Goal: Information Seeking & Learning: Learn about a topic

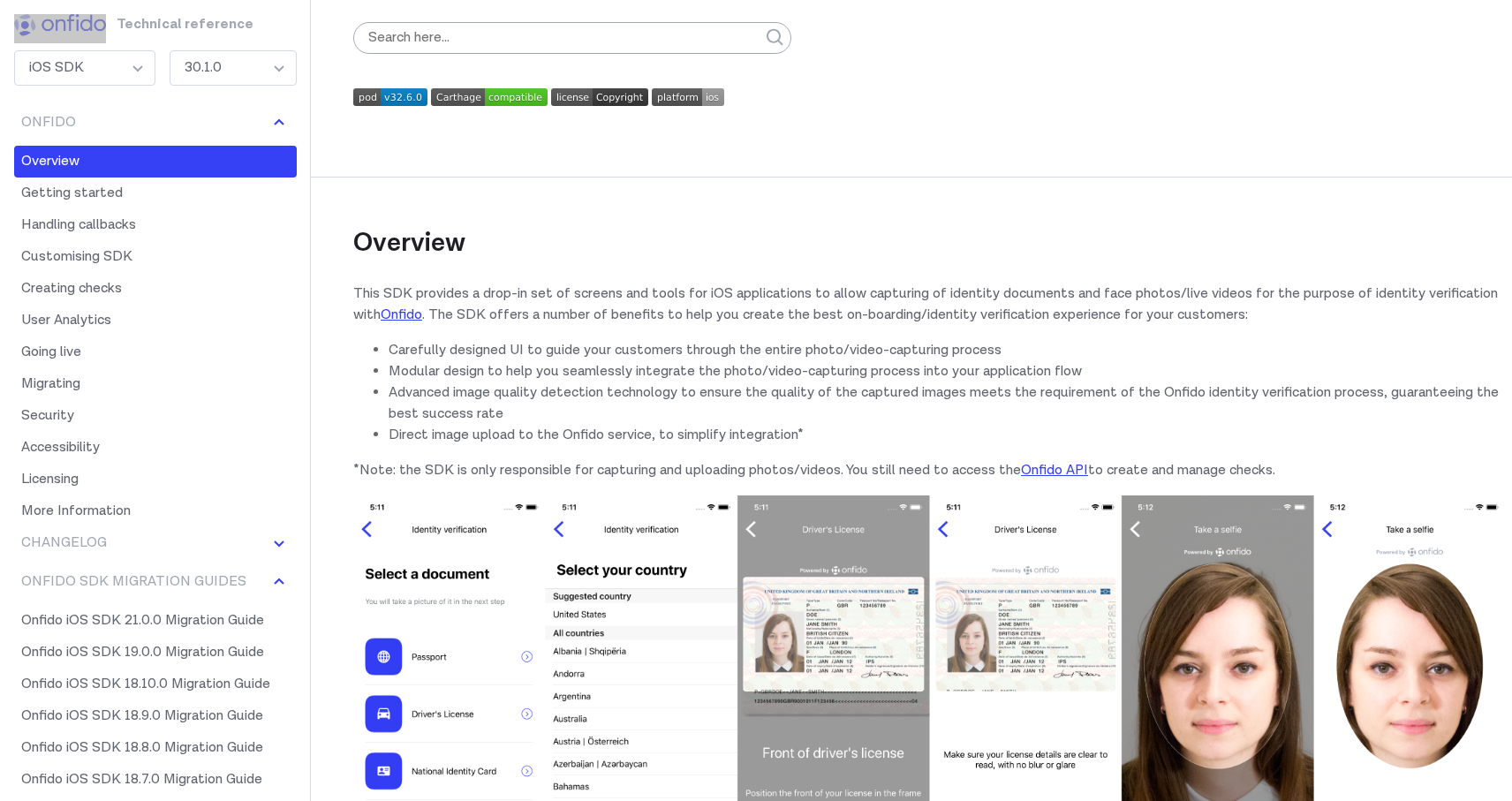
scroll to position [99, 0]
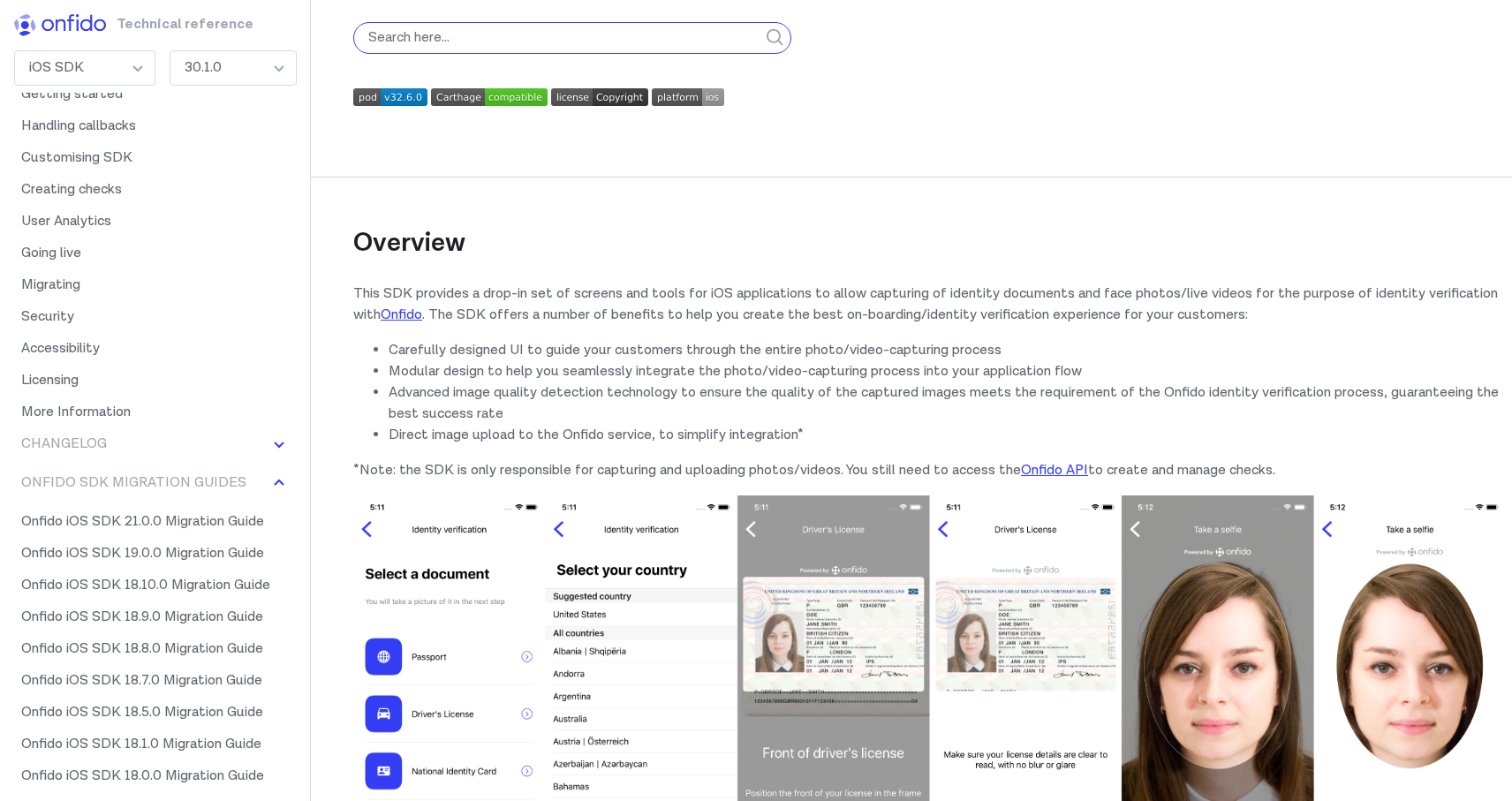
click at [448, 42] on input "search" at bounding box center [572, 38] width 438 height 32
paste input "https://[URL][DOMAIN_NAME]"
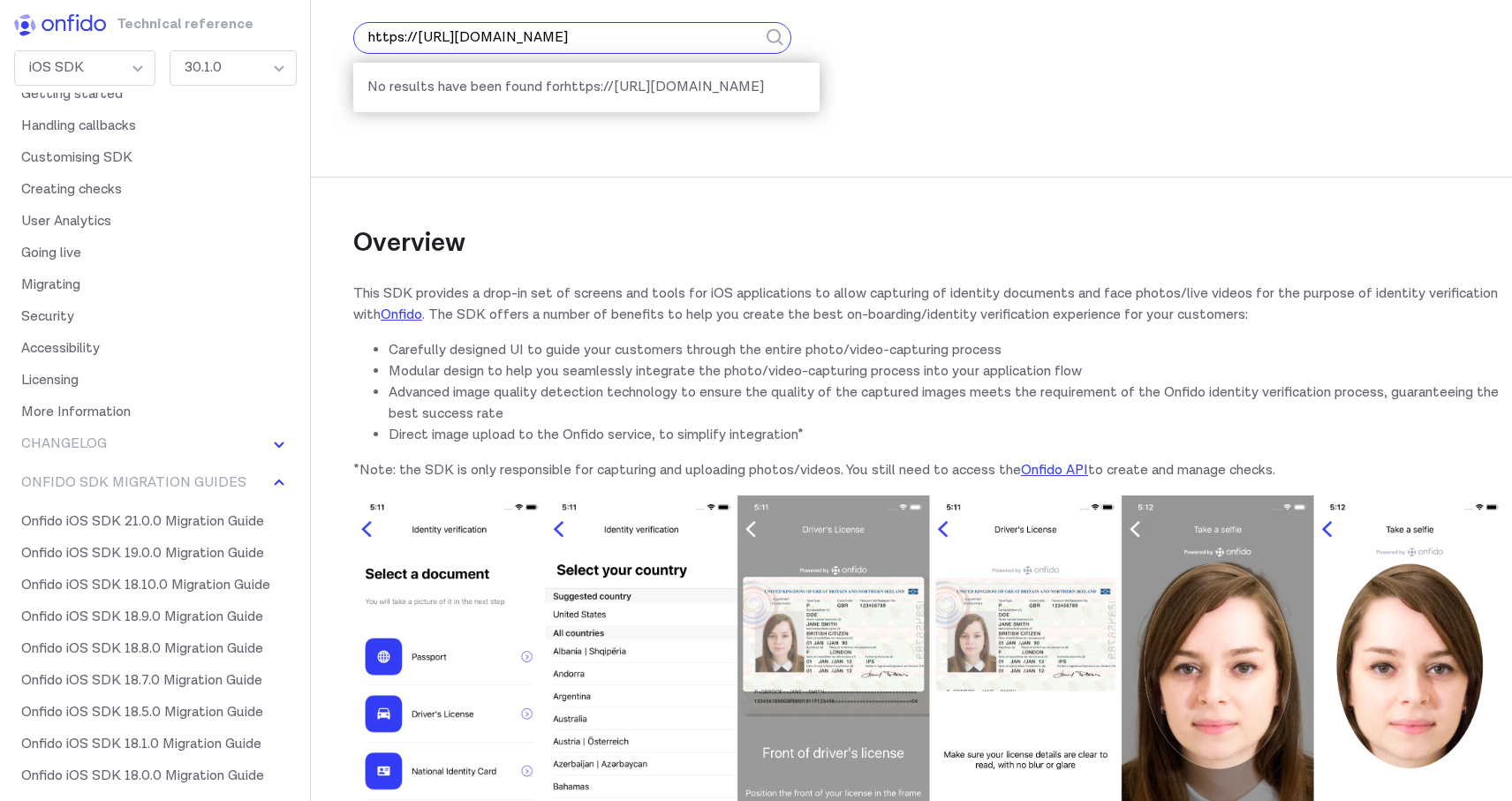
type input "https://[URL][DOMAIN_NAME]"
click at [760, 1] on button "submit" at bounding box center [776, 38] width 32 height 74
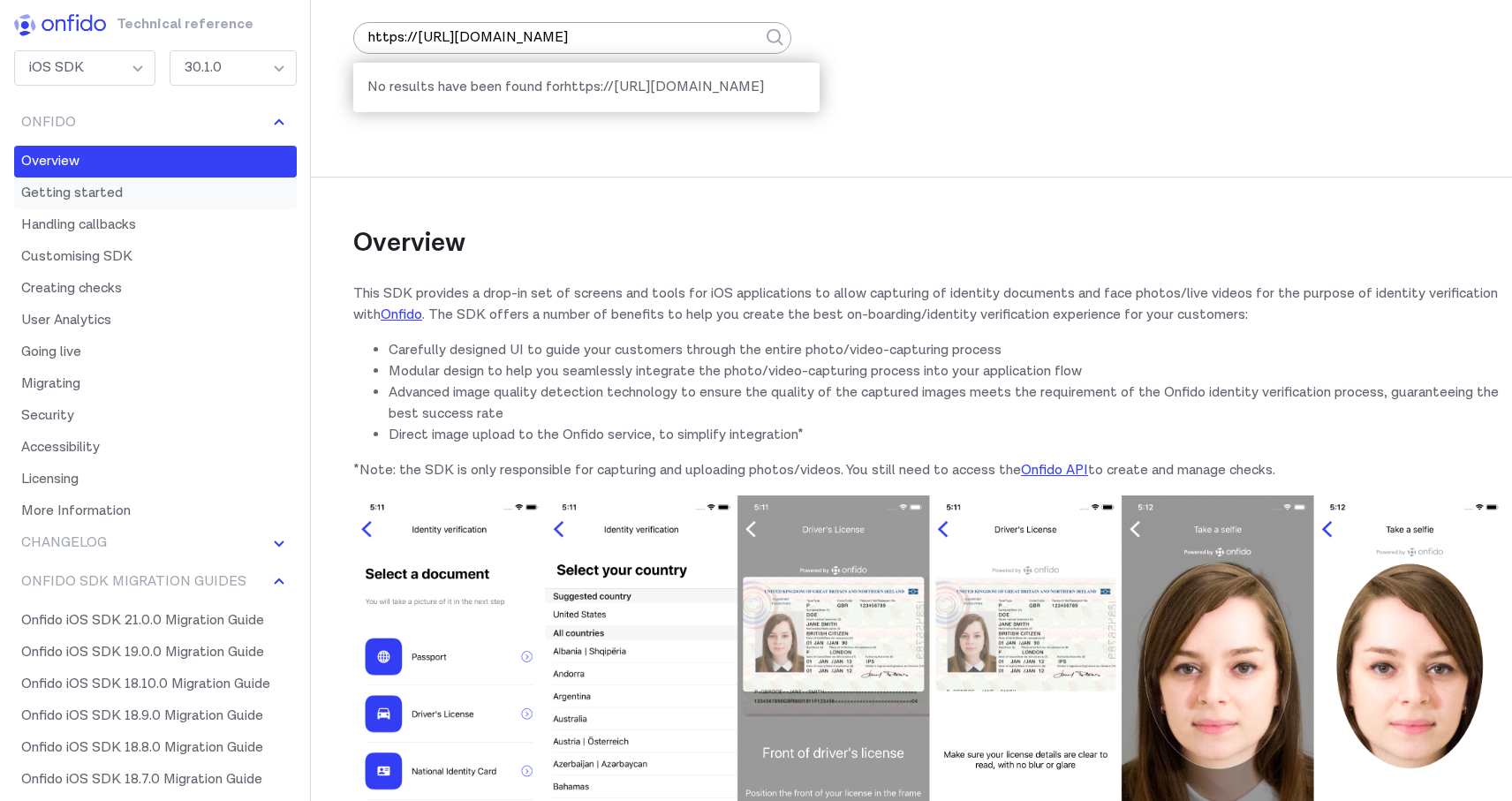
click at [96, 199] on link "Getting started" at bounding box center [155, 194] width 283 height 32
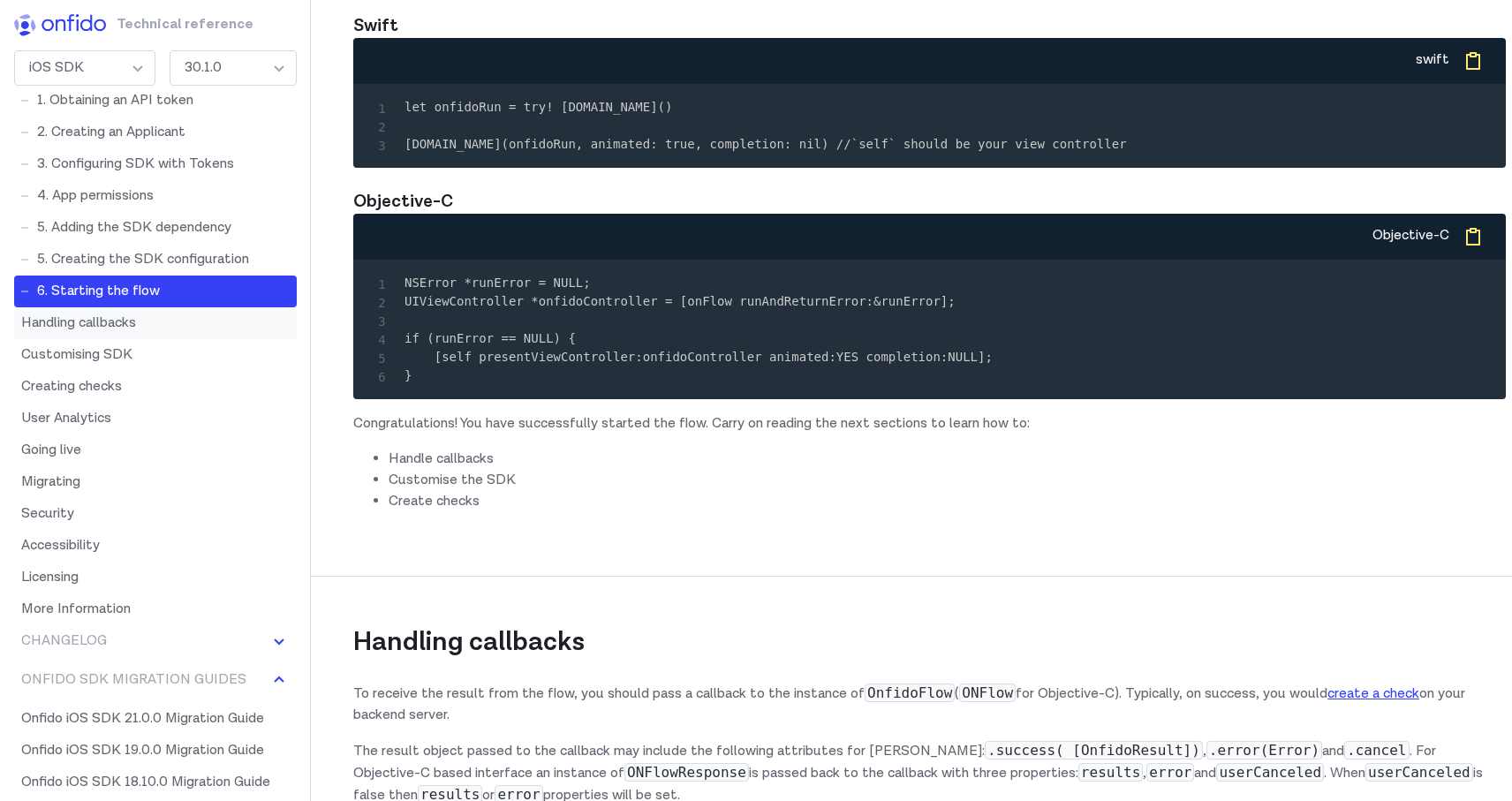
scroll to position [131, 0]
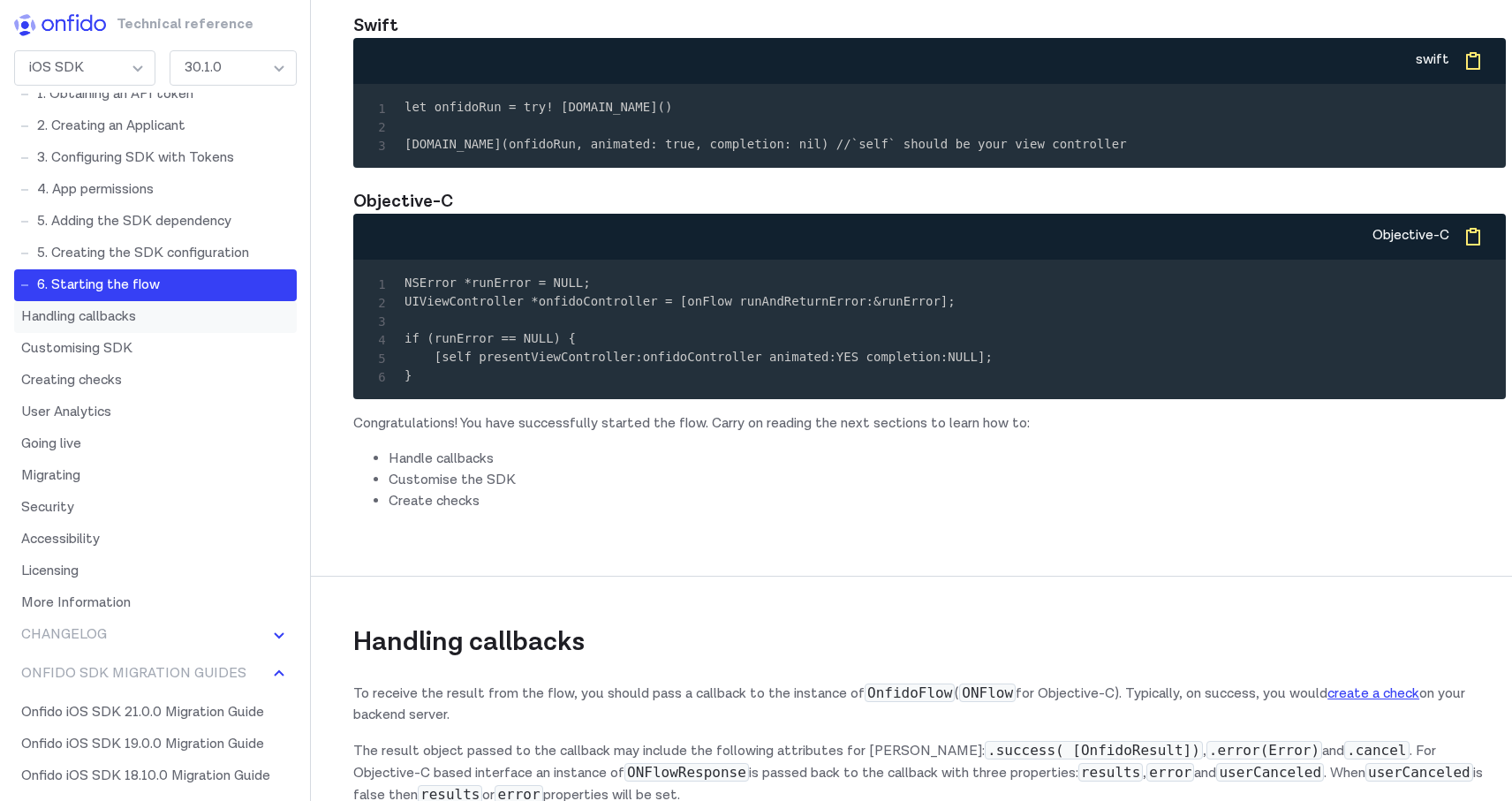
click at [109, 324] on link "Handling callbacks" at bounding box center [155, 318] width 283 height 32
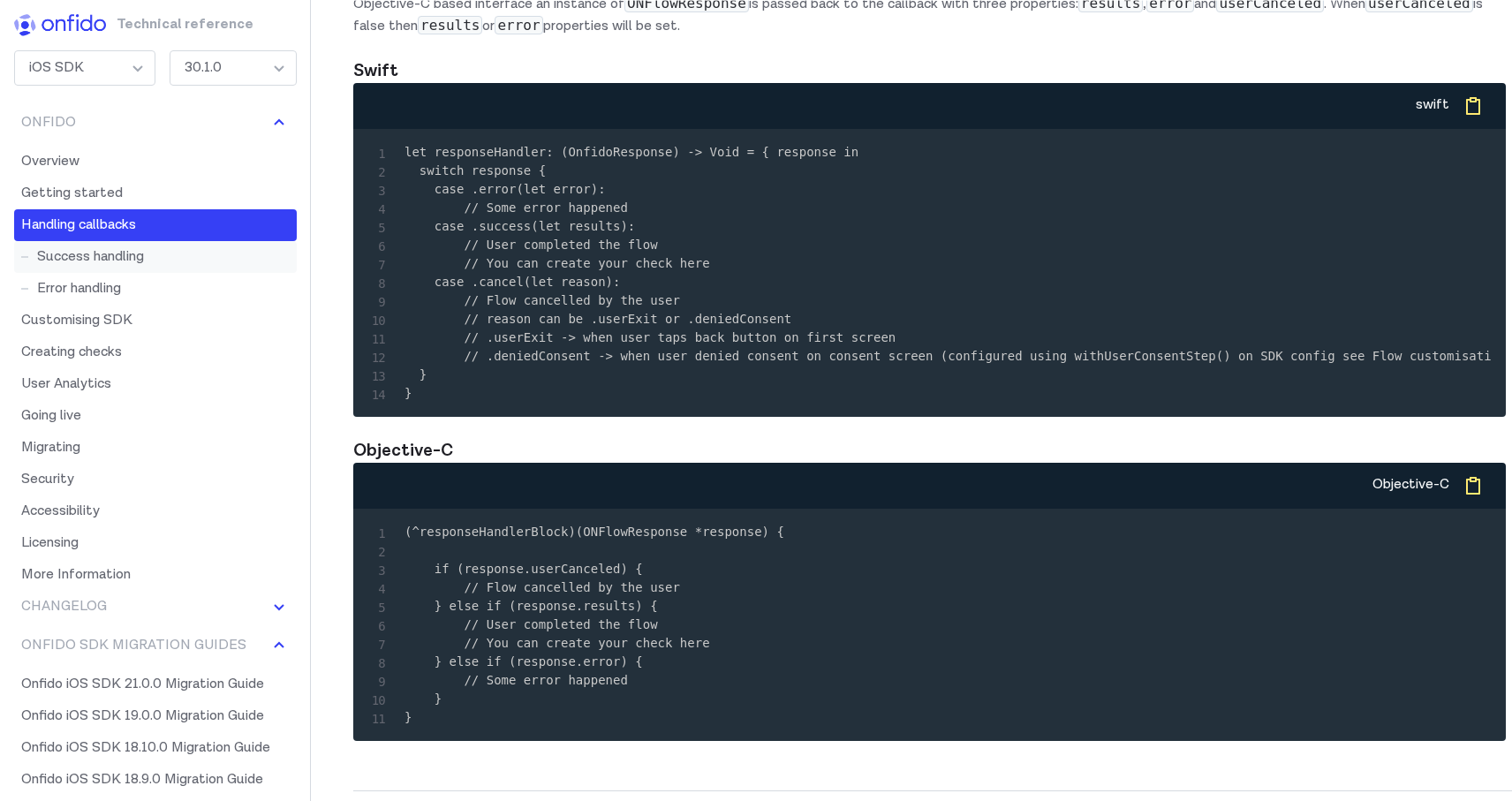
click at [109, 256] on link "Success handling" at bounding box center [155, 257] width 283 height 32
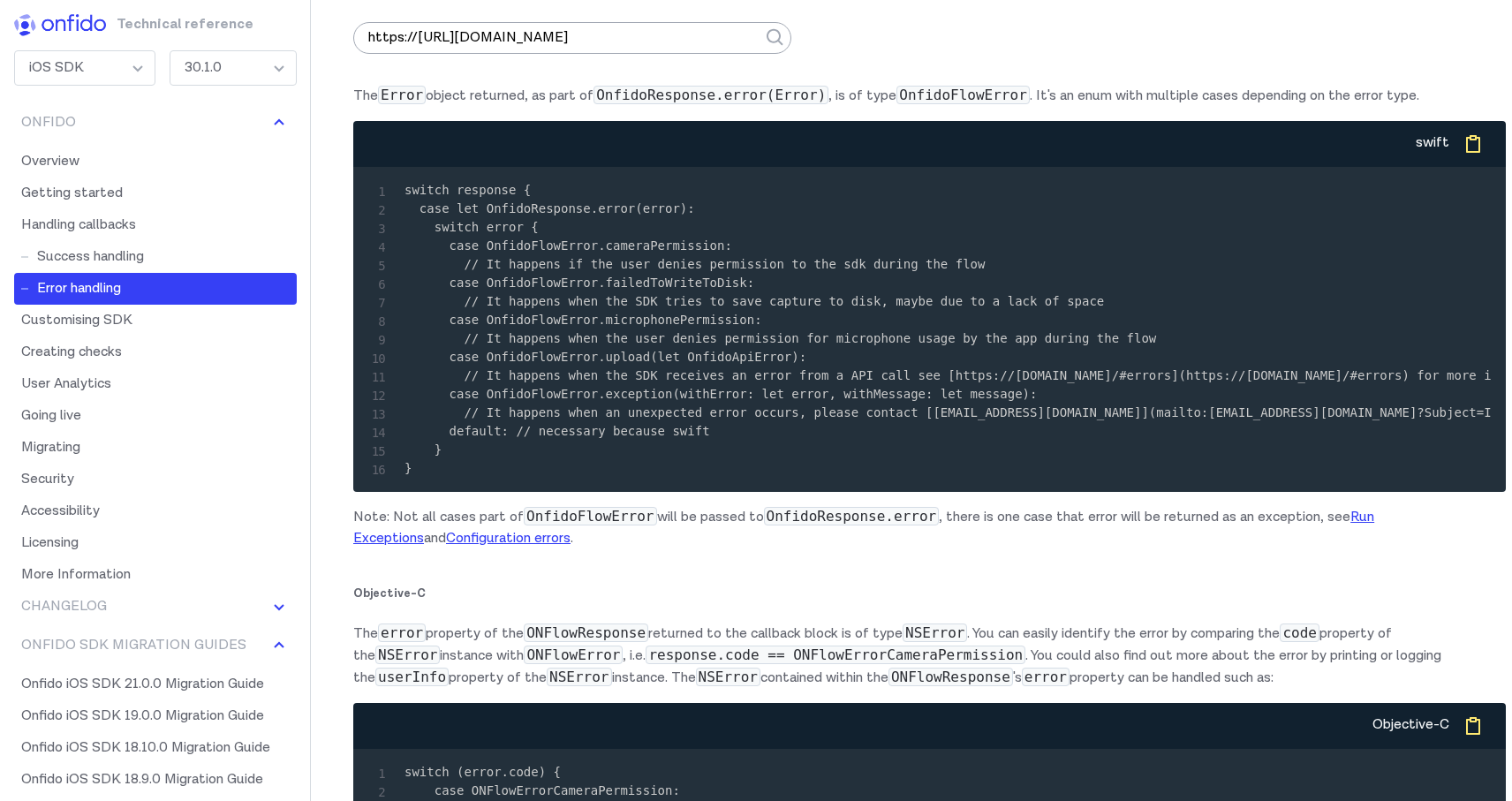
scroll to position [10395, 0]
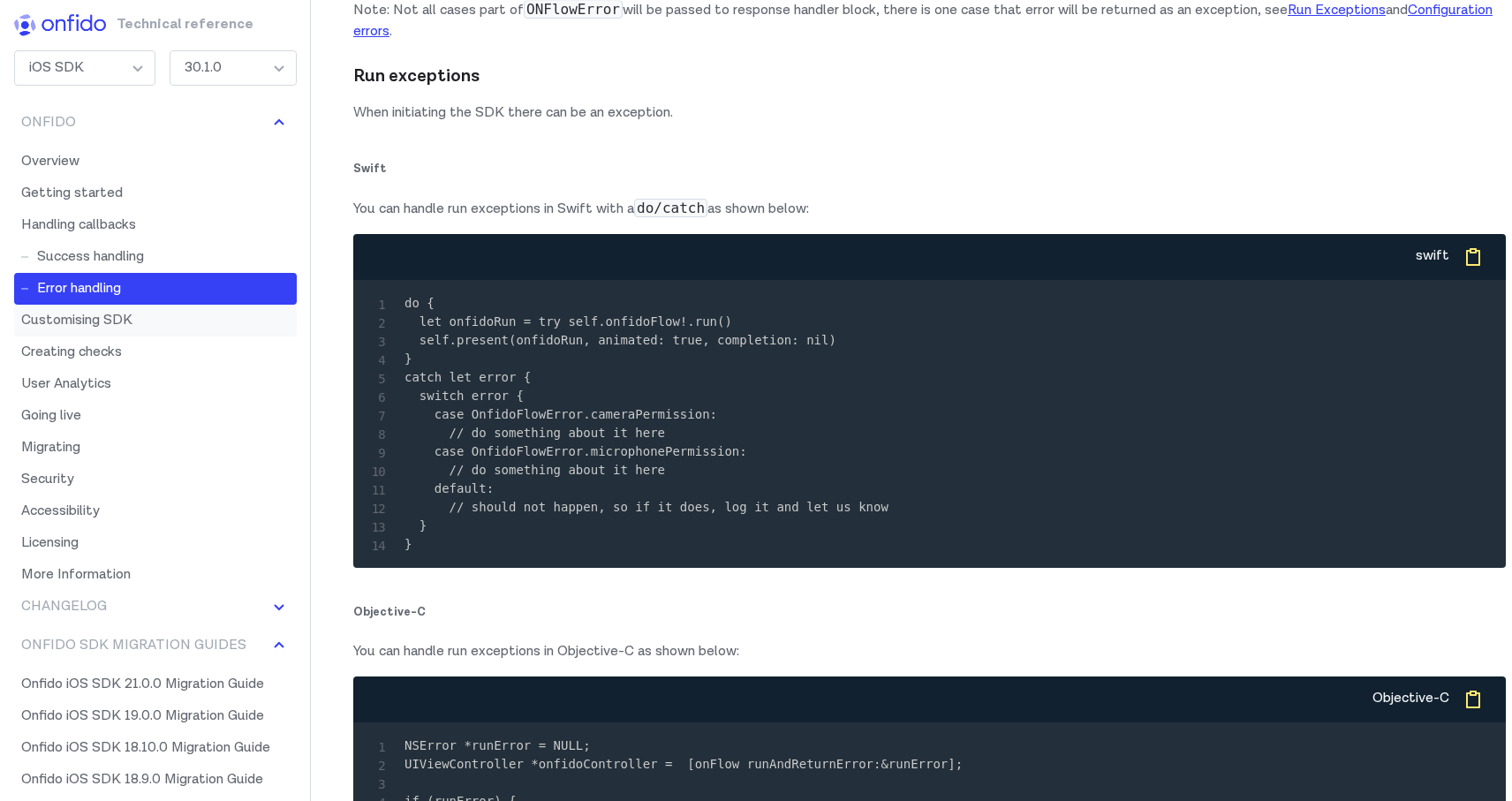
click at [84, 312] on link "Customising SDK" at bounding box center [155, 321] width 283 height 32
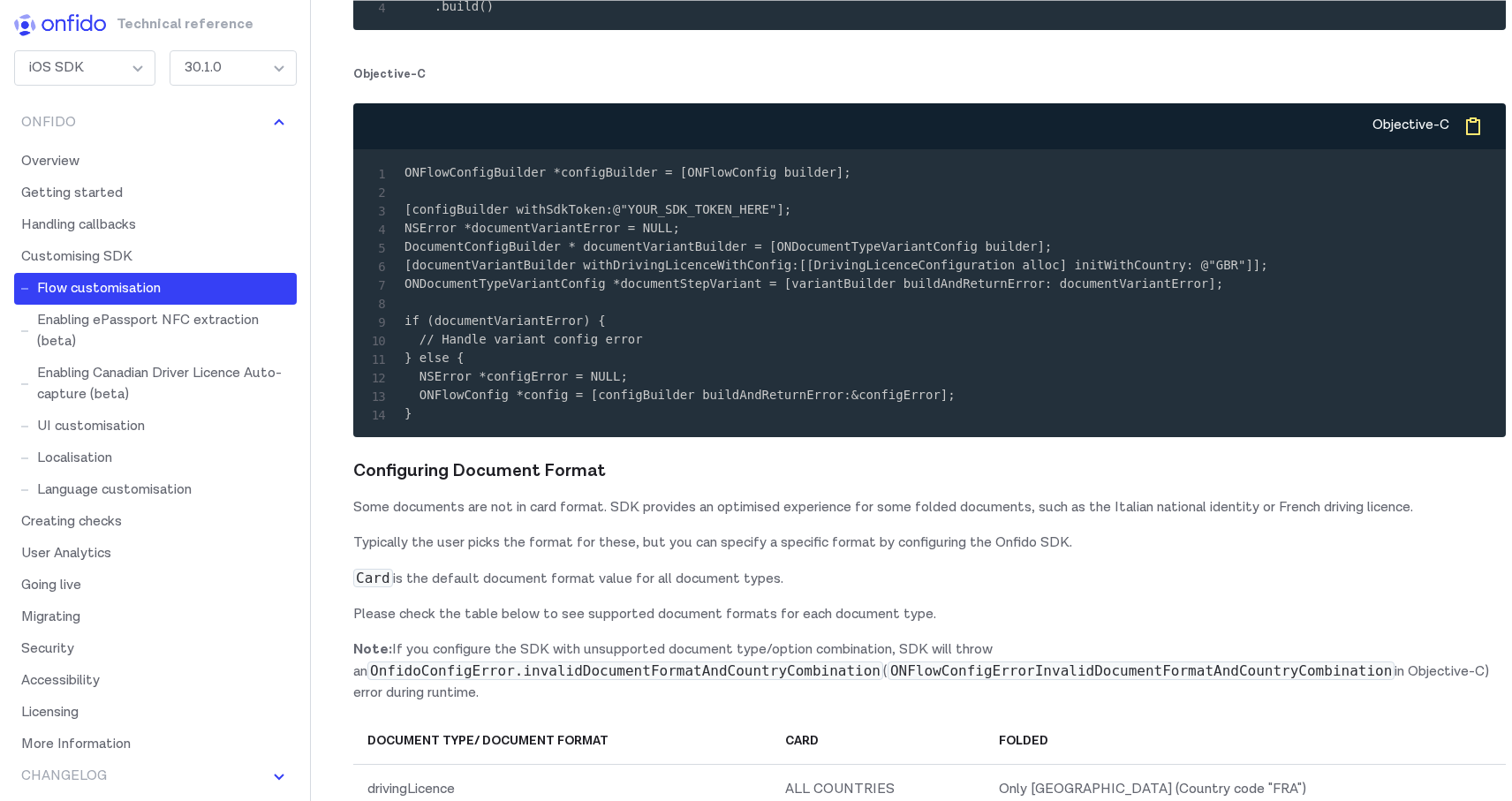
scroll to position [16995, 0]
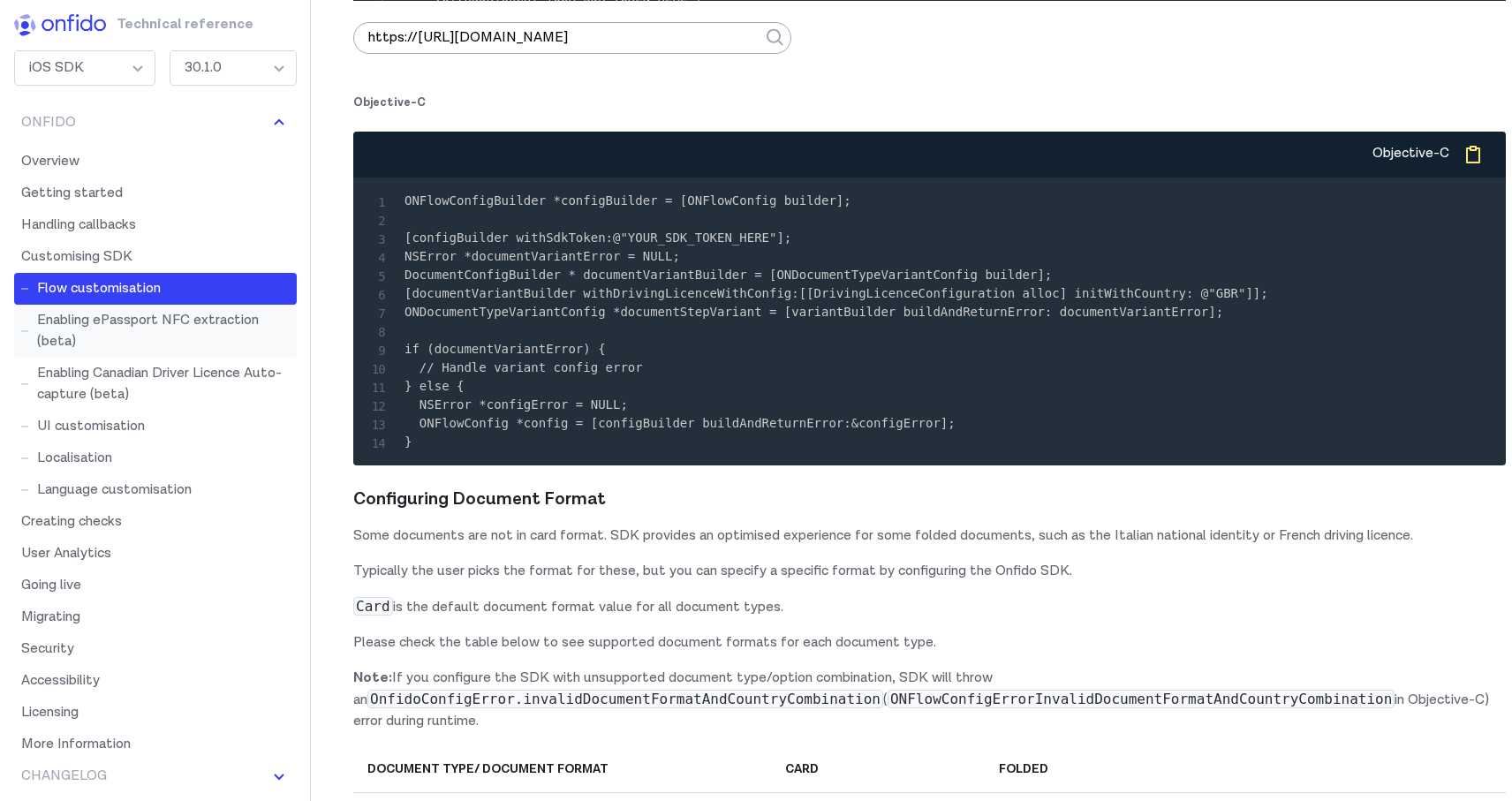
click at [134, 323] on link "Enabling ePassport NFC extraction (beta)" at bounding box center [155, 331] width 283 height 53
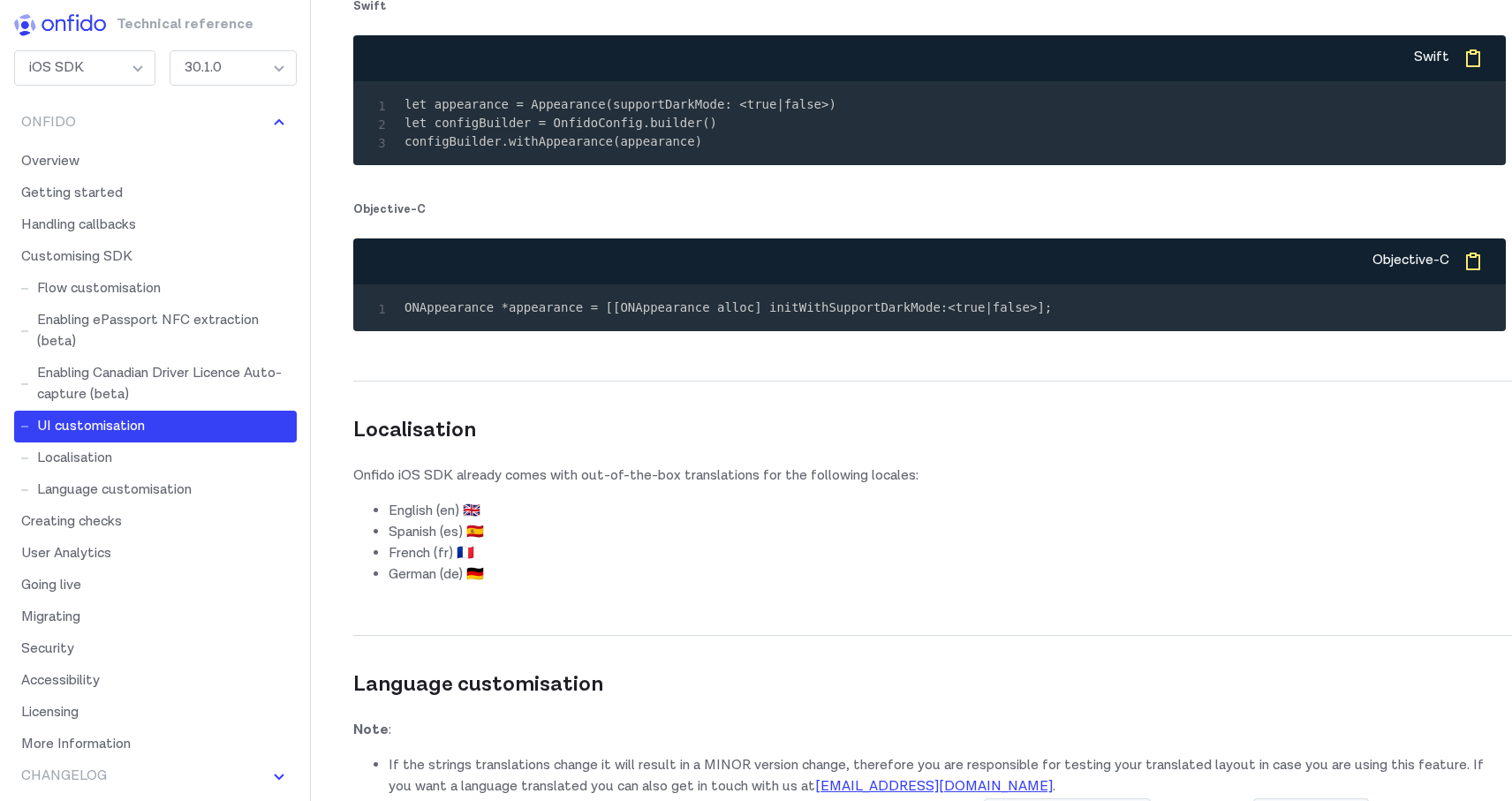
scroll to position [22059, 0]
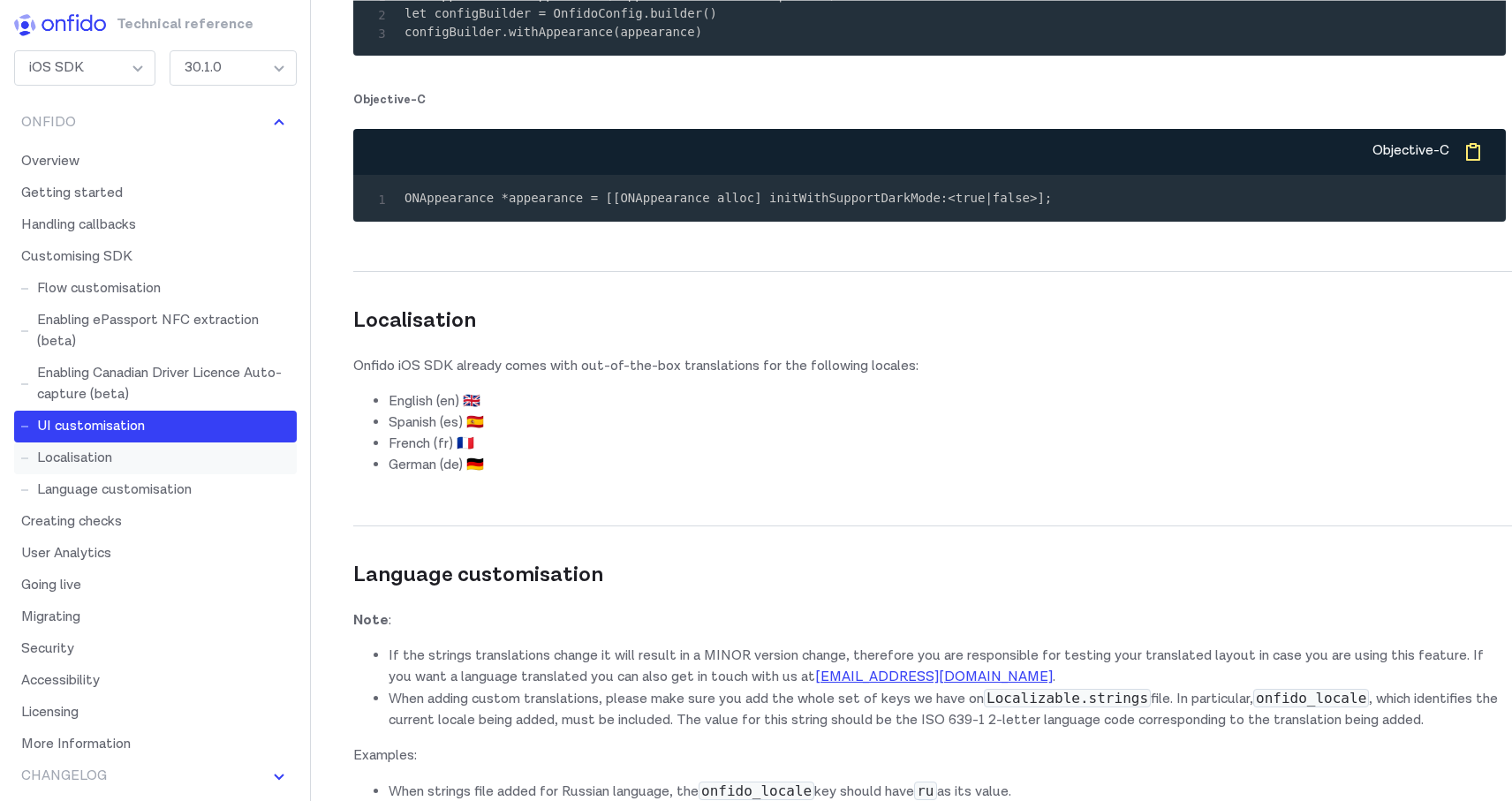
click at [102, 466] on link "Localisation" at bounding box center [155, 458] width 283 height 32
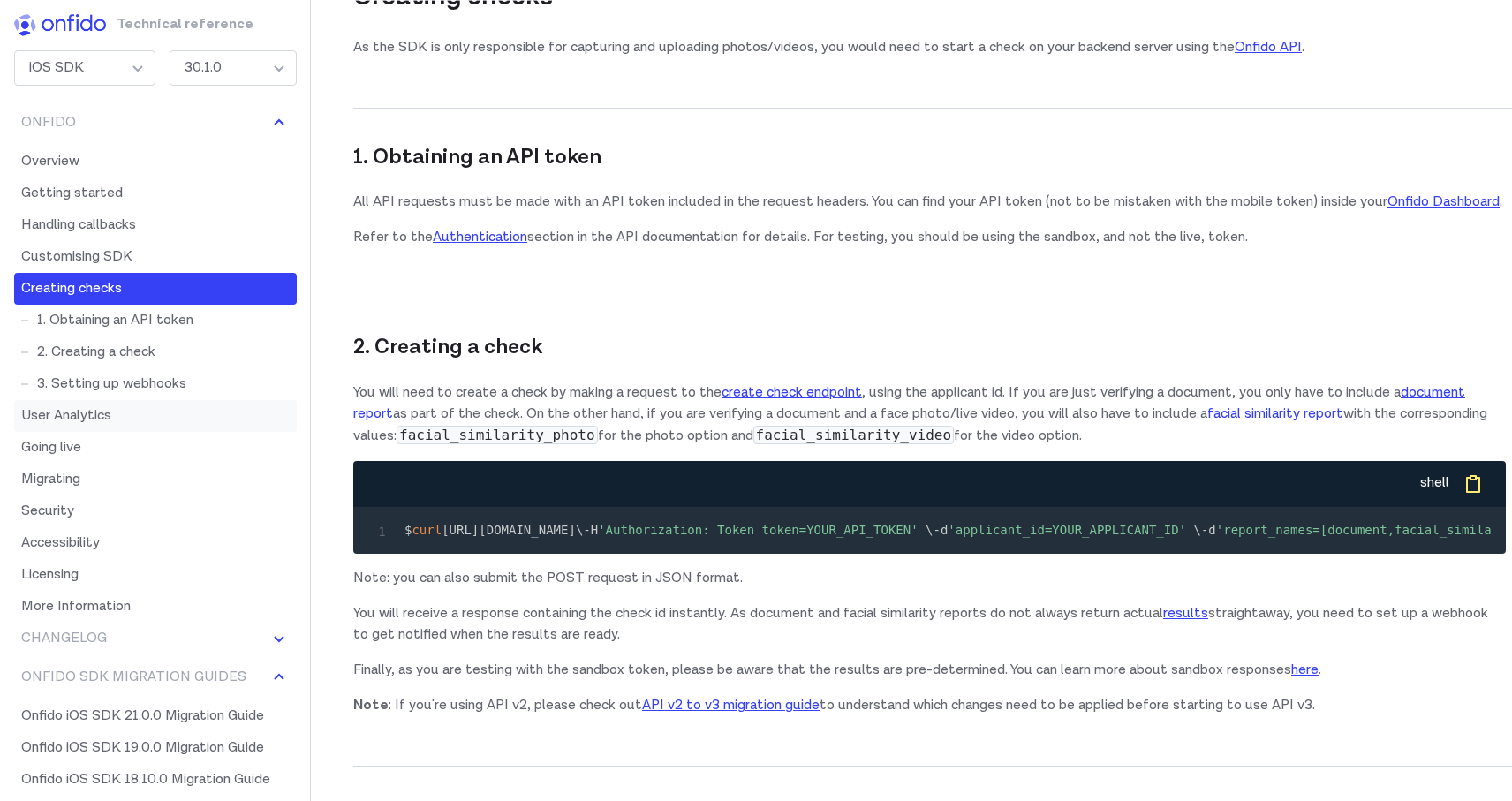
click at [78, 414] on link "User Analytics" at bounding box center [155, 416] width 283 height 32
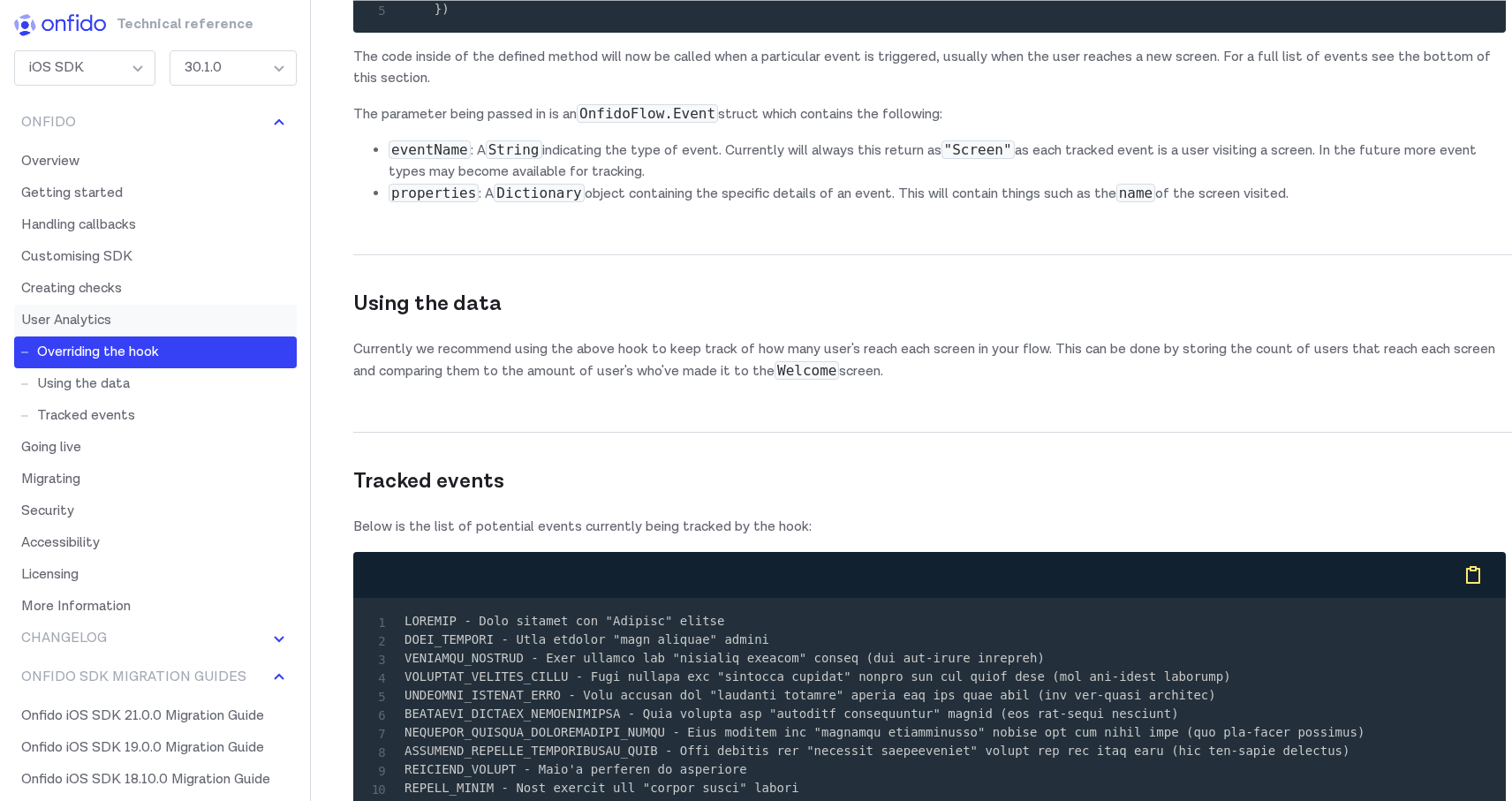
scroll to position [25376, 0]
click at [101, 379] on link "Using the data" at bounding box center [155, 385] width 283 height 32
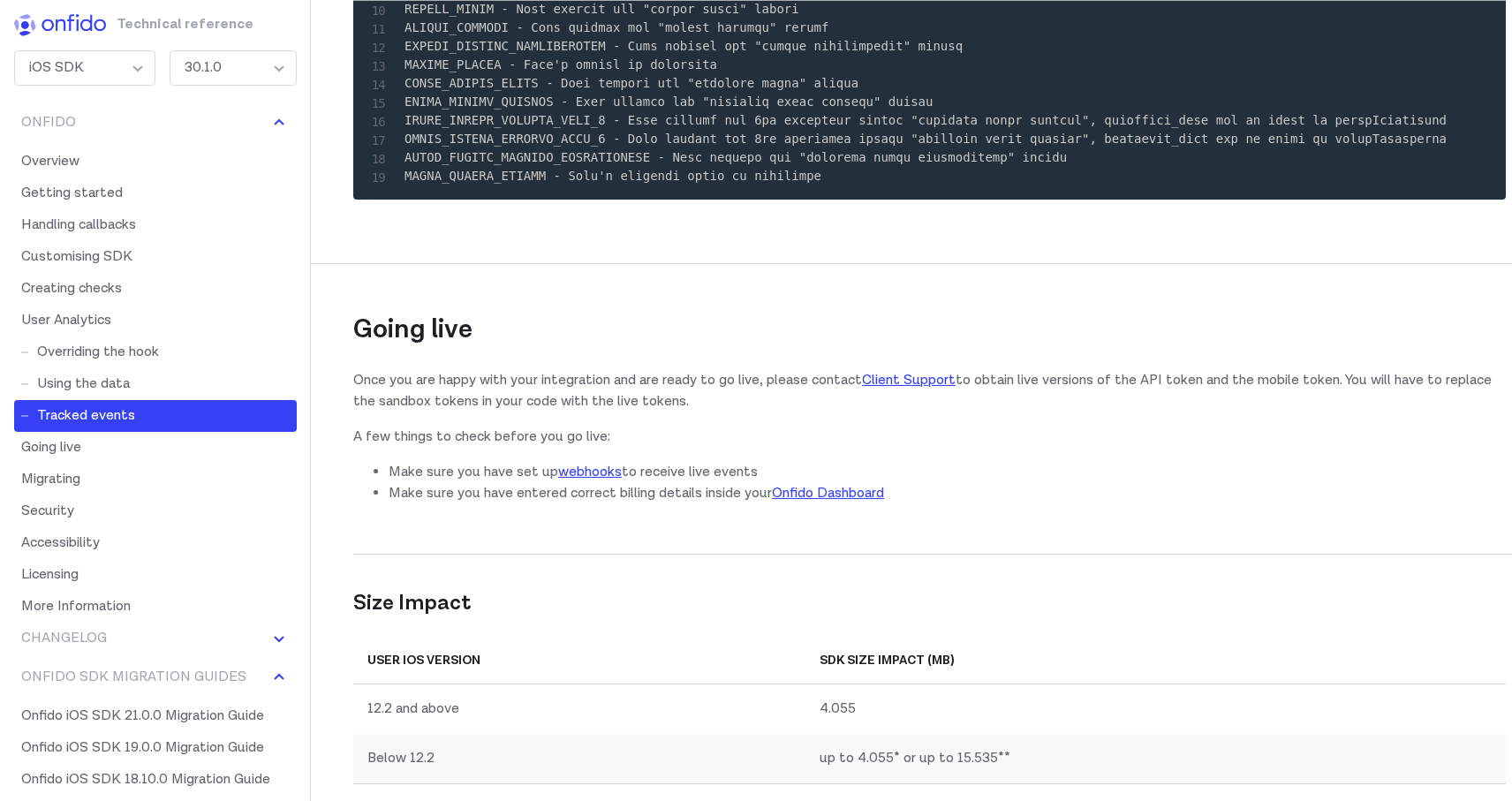
scroll to position [26200, 0]
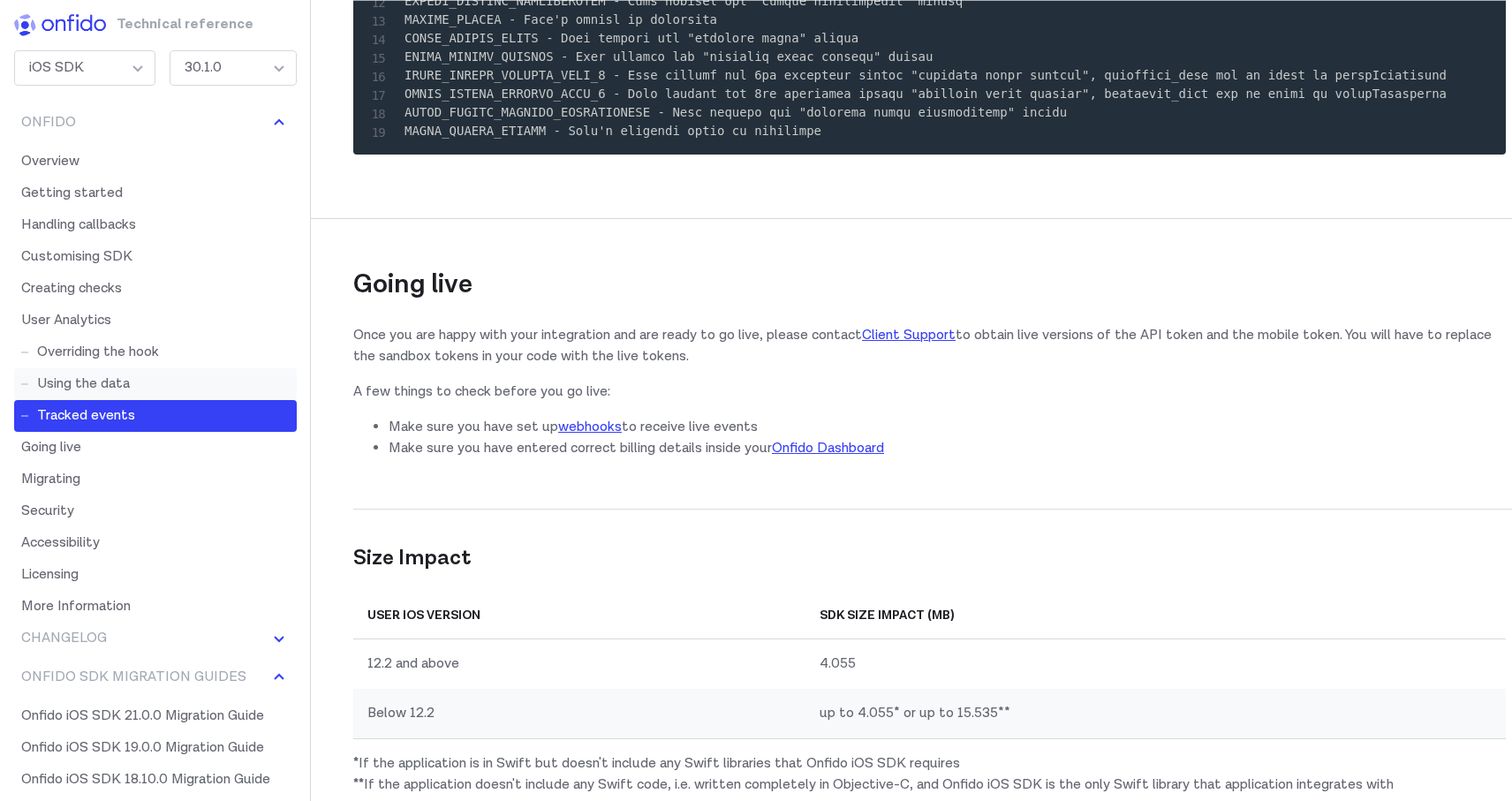
click at [117, 377] on link "Using the data" at bounding box center [155, 385] width 283 height 32
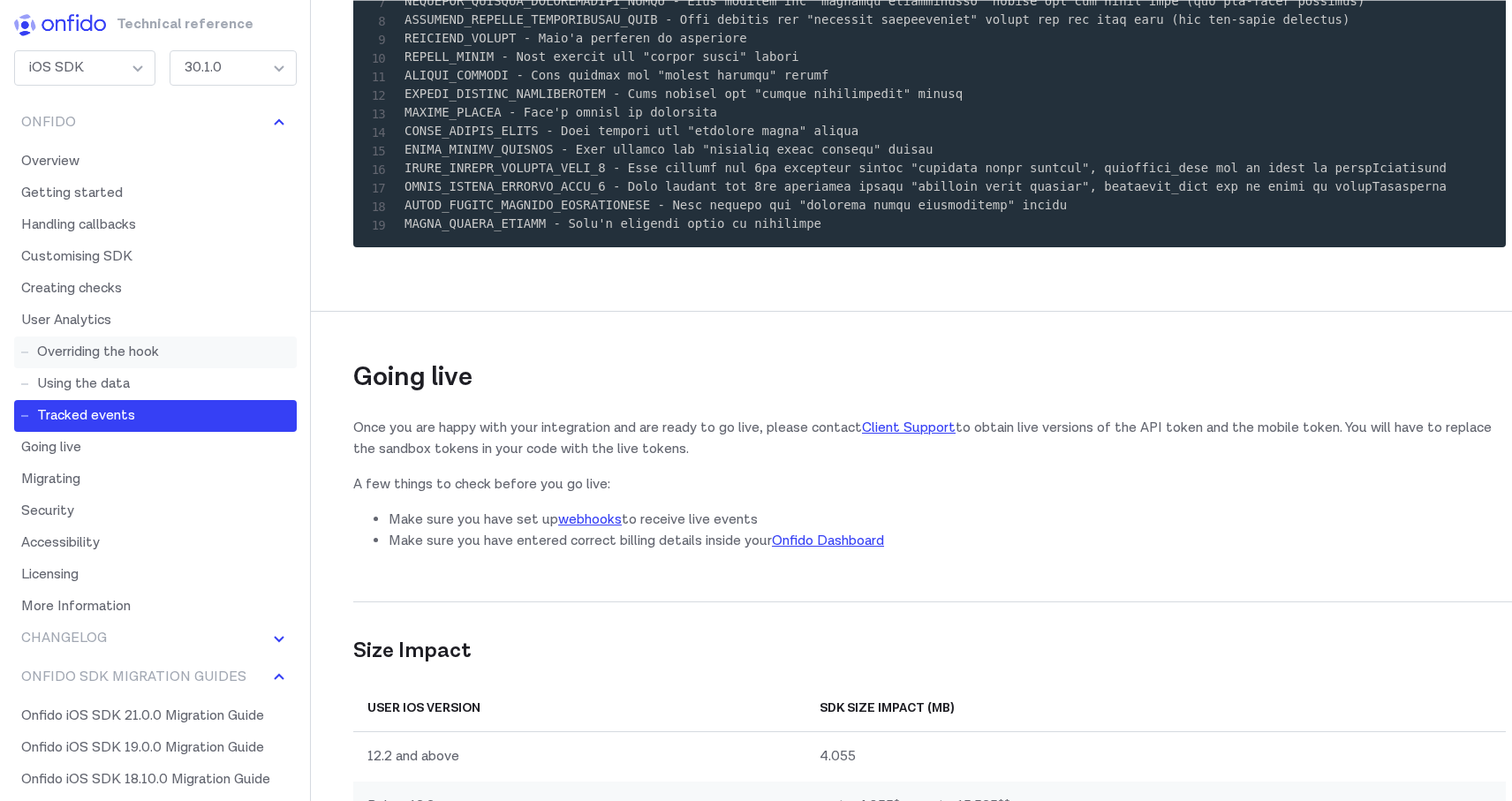
click at [117, 338] on link "Overriding the hook" at bounding box center [155, 353] width 283 height 32
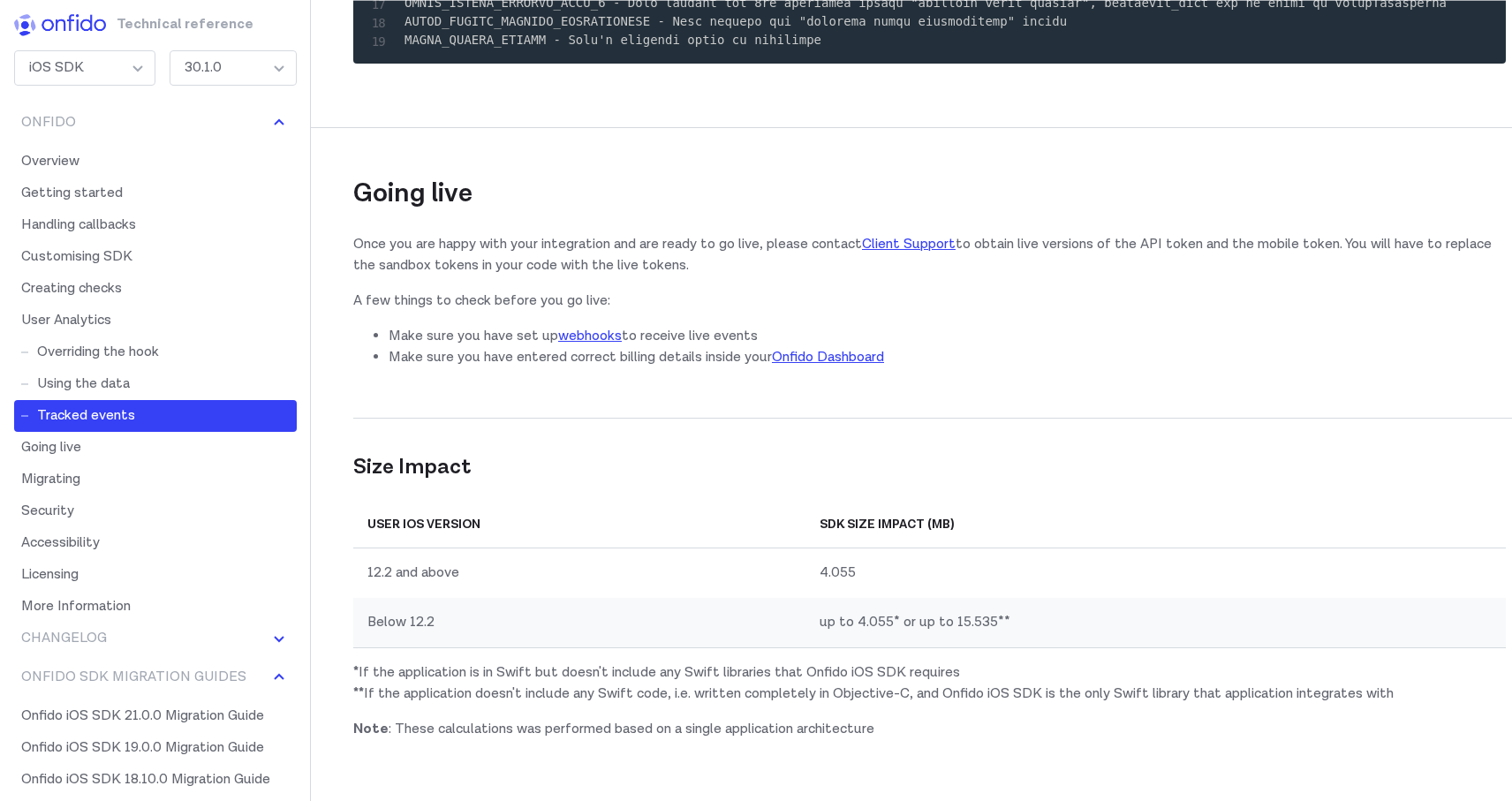
scroll to position [26539, 0]
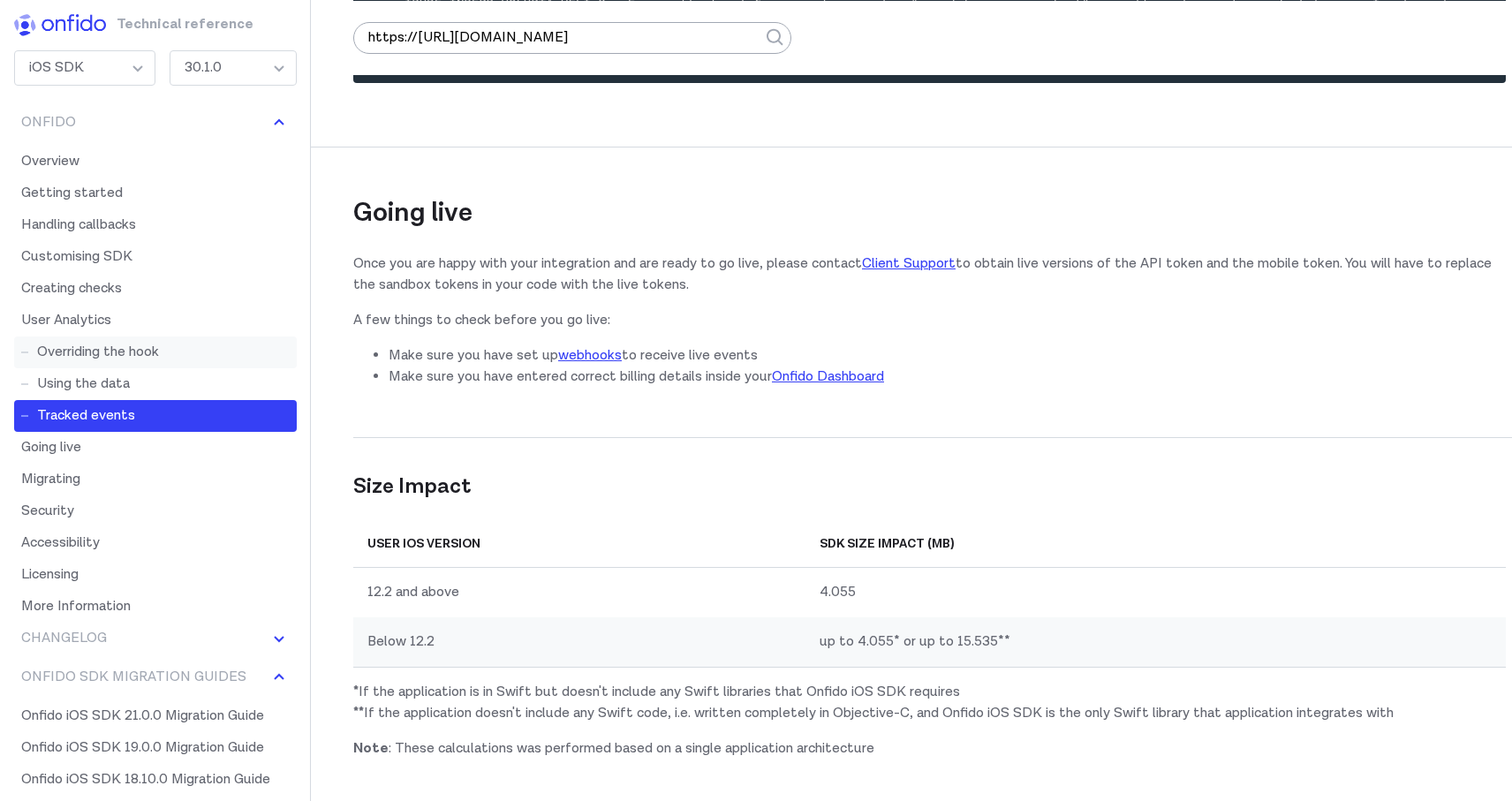
click at [83, 354] on link "Overriding the hook" at bounding box center [155, 353] width 283 height 32
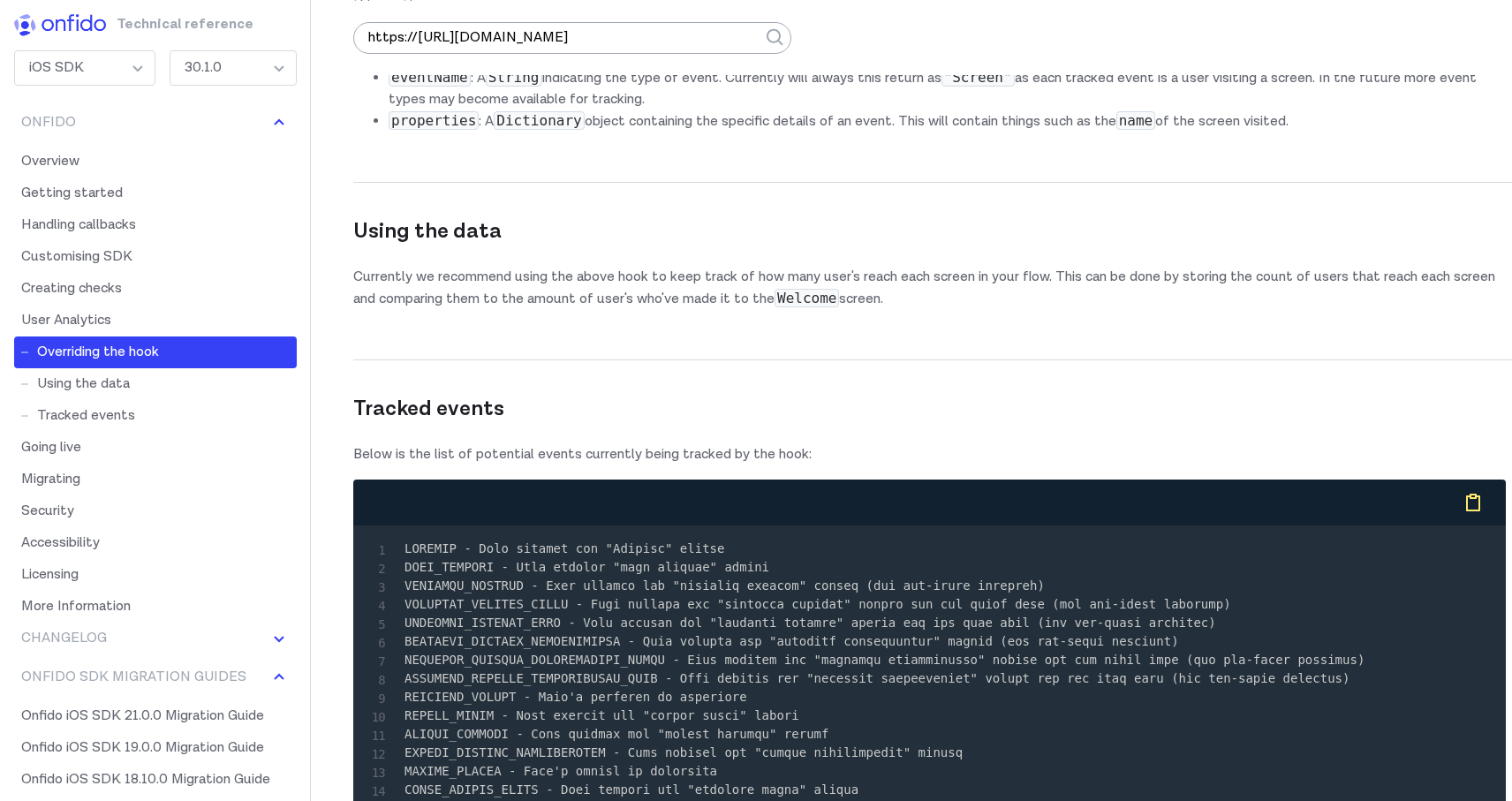
scroll to position [25436, 0]
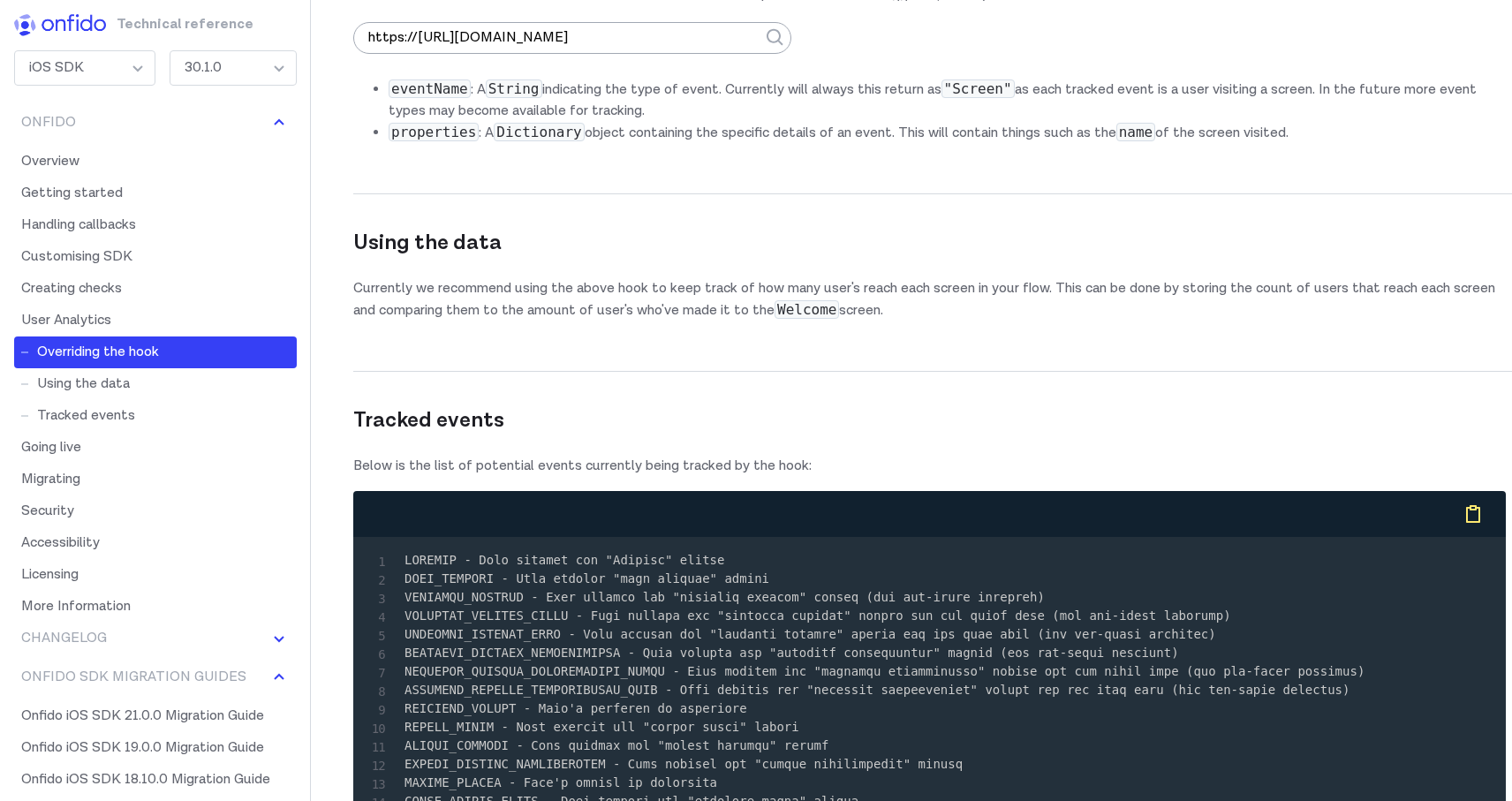
drag, startPoint x: 453, startPoint y: 398, endPoint x: 424, endPoint y: 329, distance: 74.8
click at [106, 382] on link "Using the data" at bounding box center [155, 385] width 283 height 32
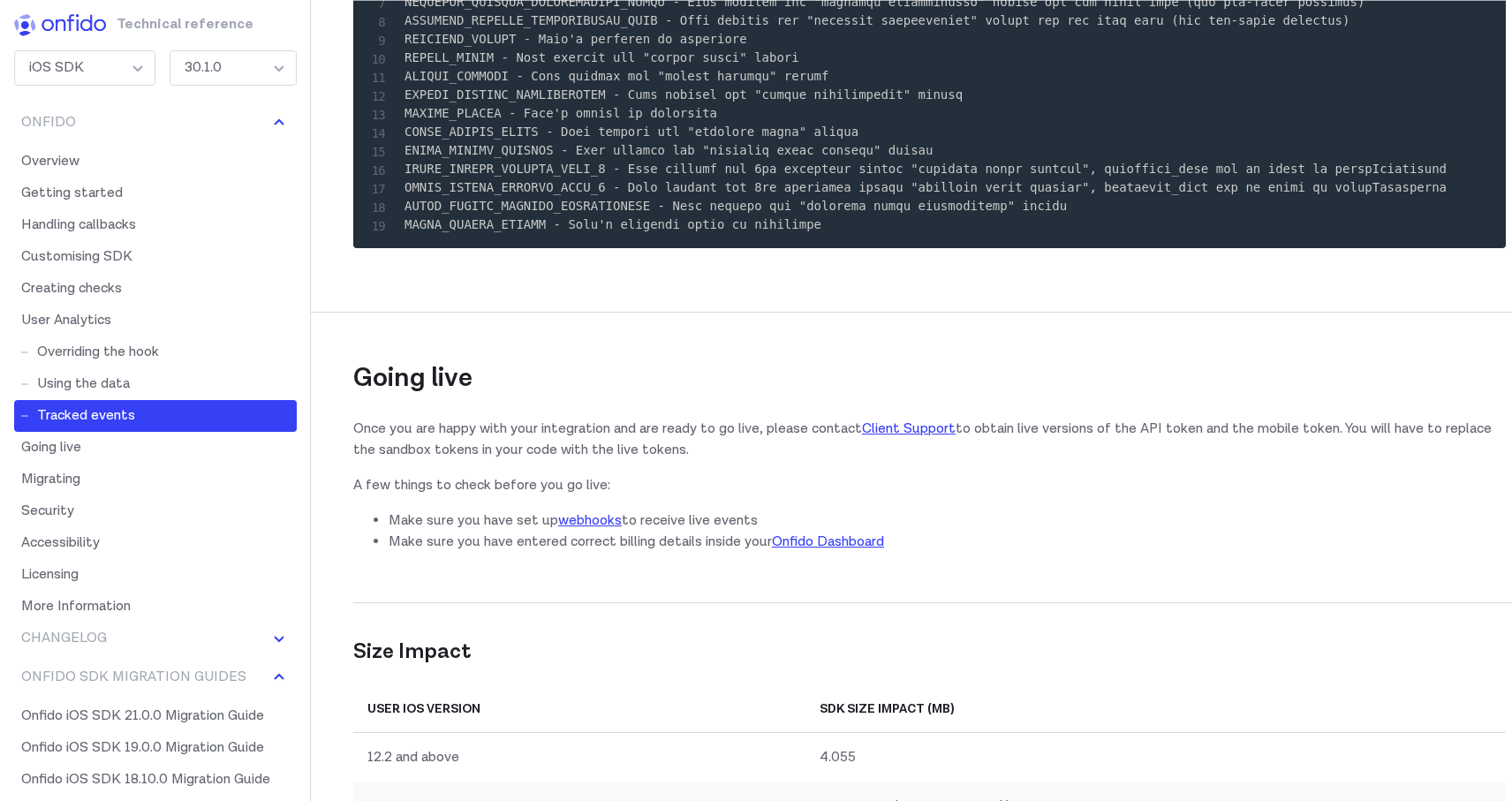
scroll to position [26107, 0]
click at [77, 441] on link "Going live" at bounding box center [155, 447] width 283 height 32
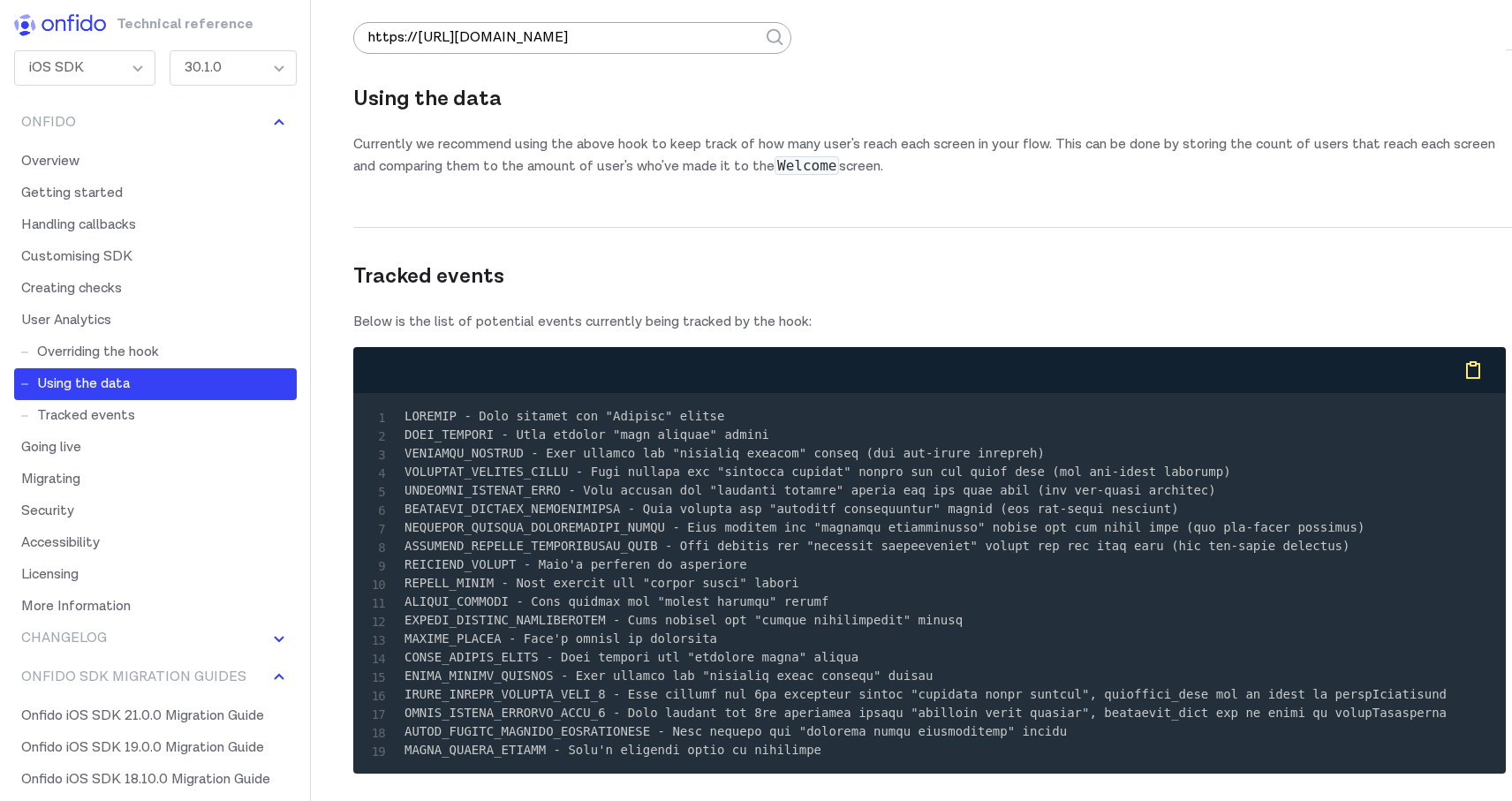
scroll to position [25085, 0]
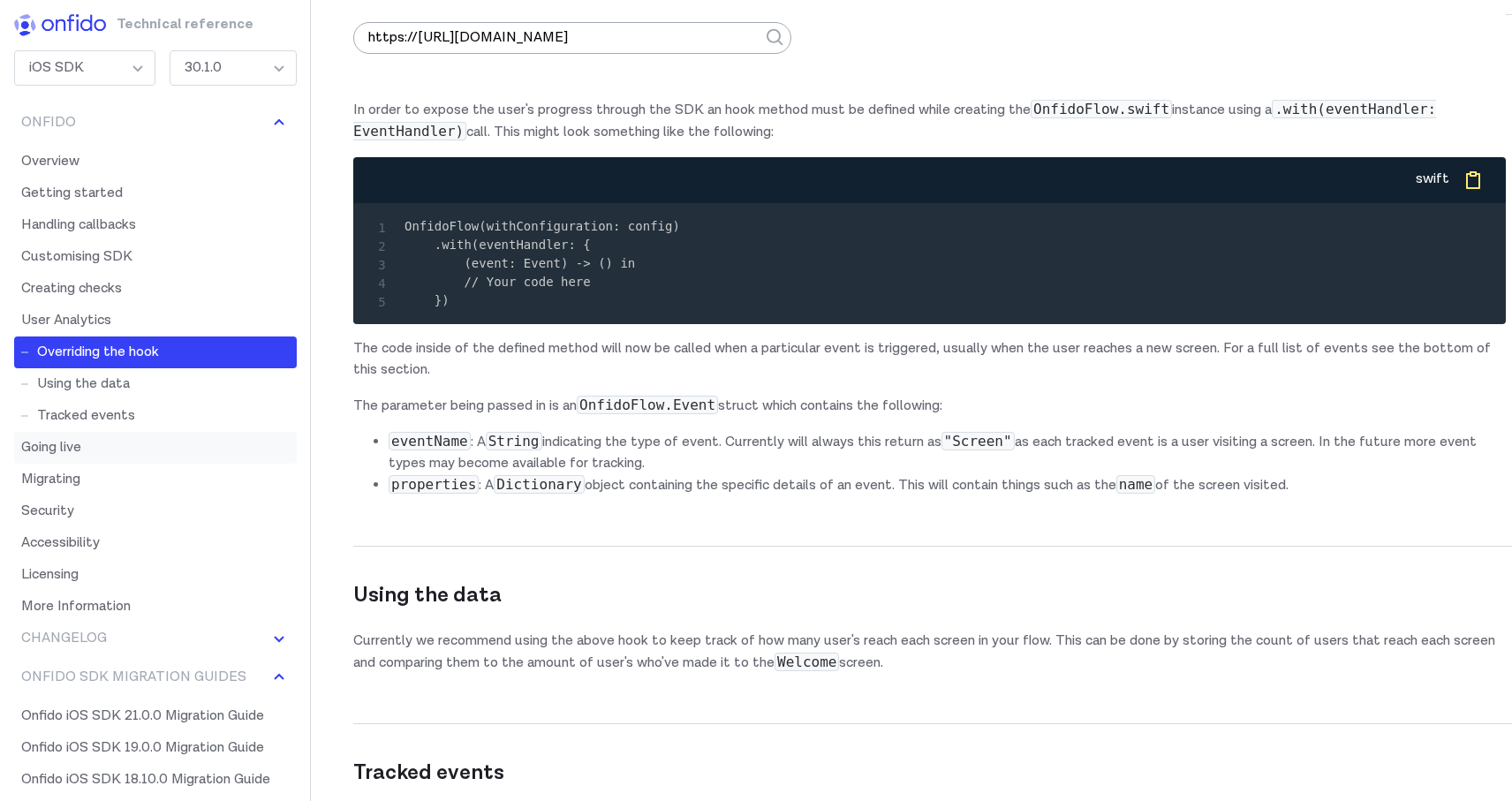
click at [81, 450] on link "Going live" at bounding box center [155, 447] width 283 height 32
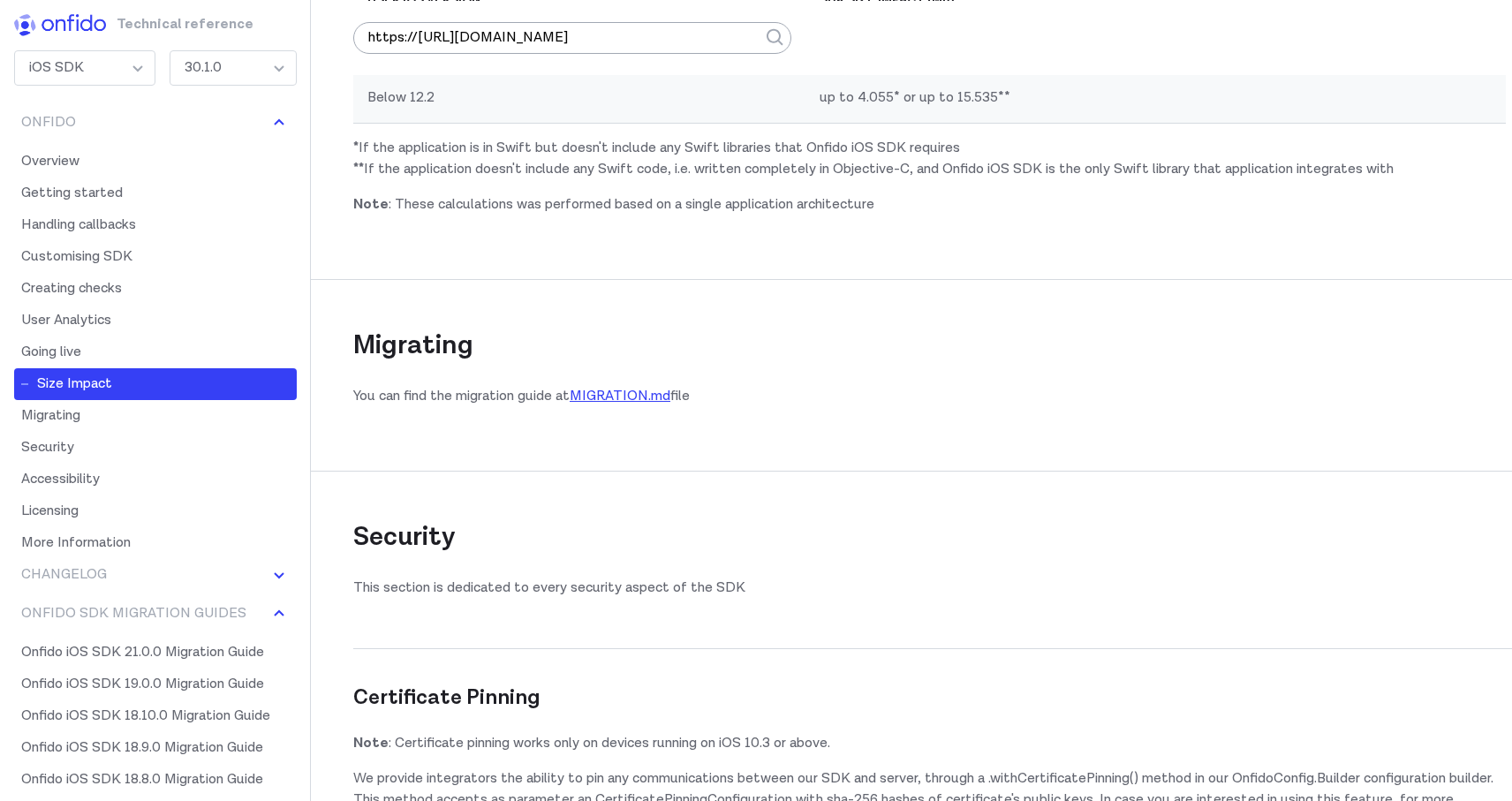
scroll to position [26812, 0]
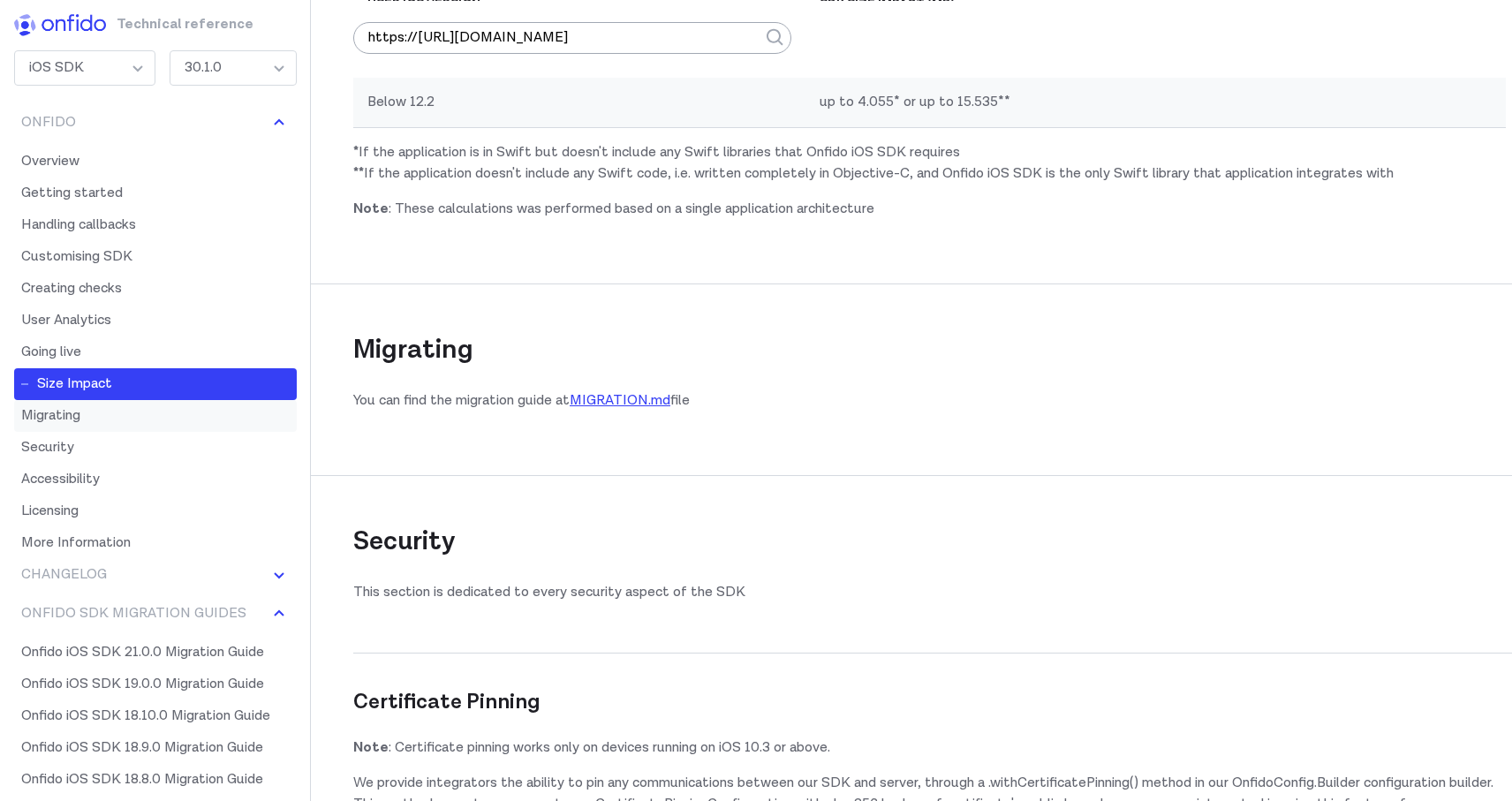
click at [58, 416] on link "Migrating" at bounding box center [155, 416] width 283 height 32
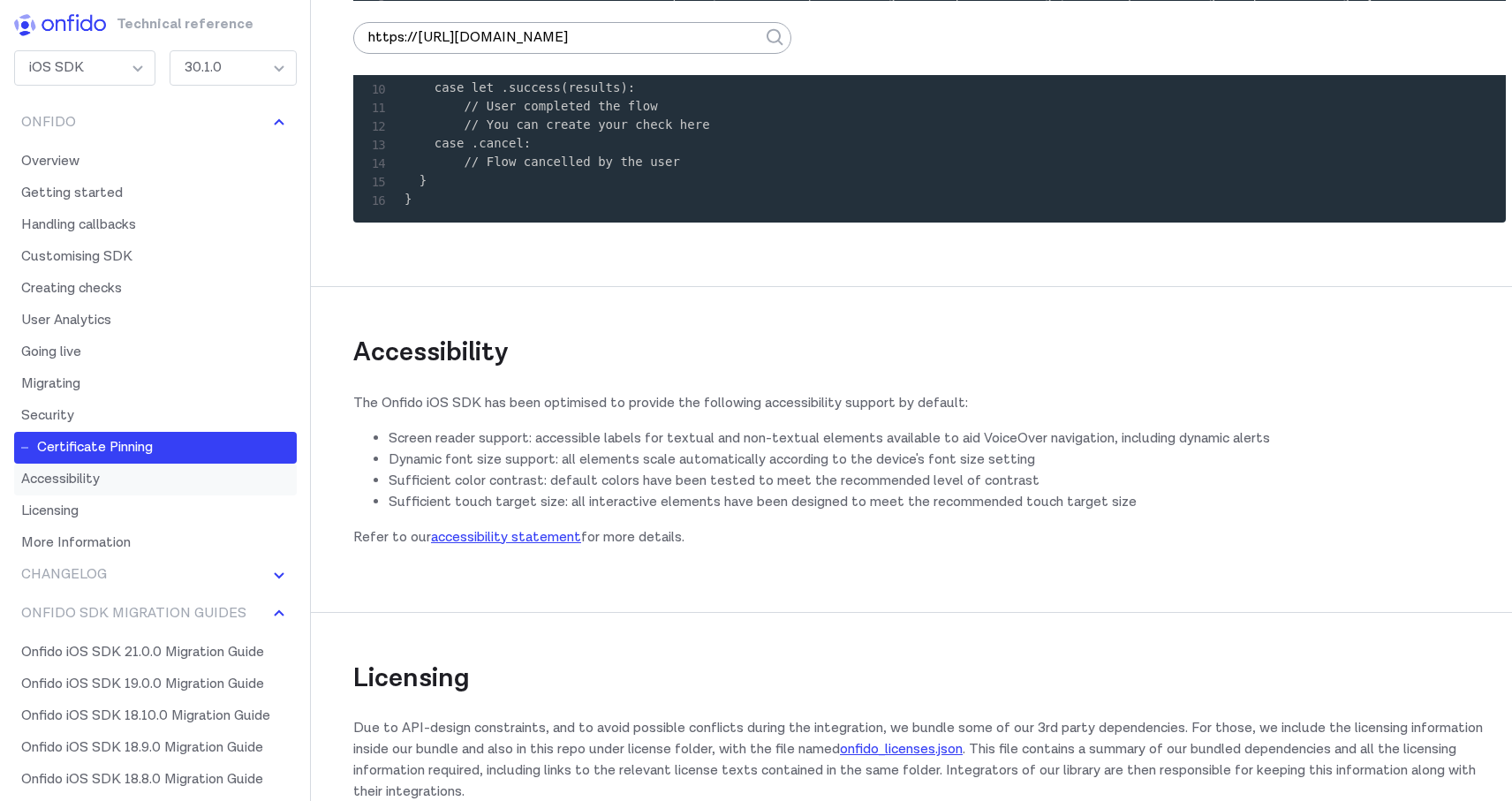
scroll to position [28471, 0]
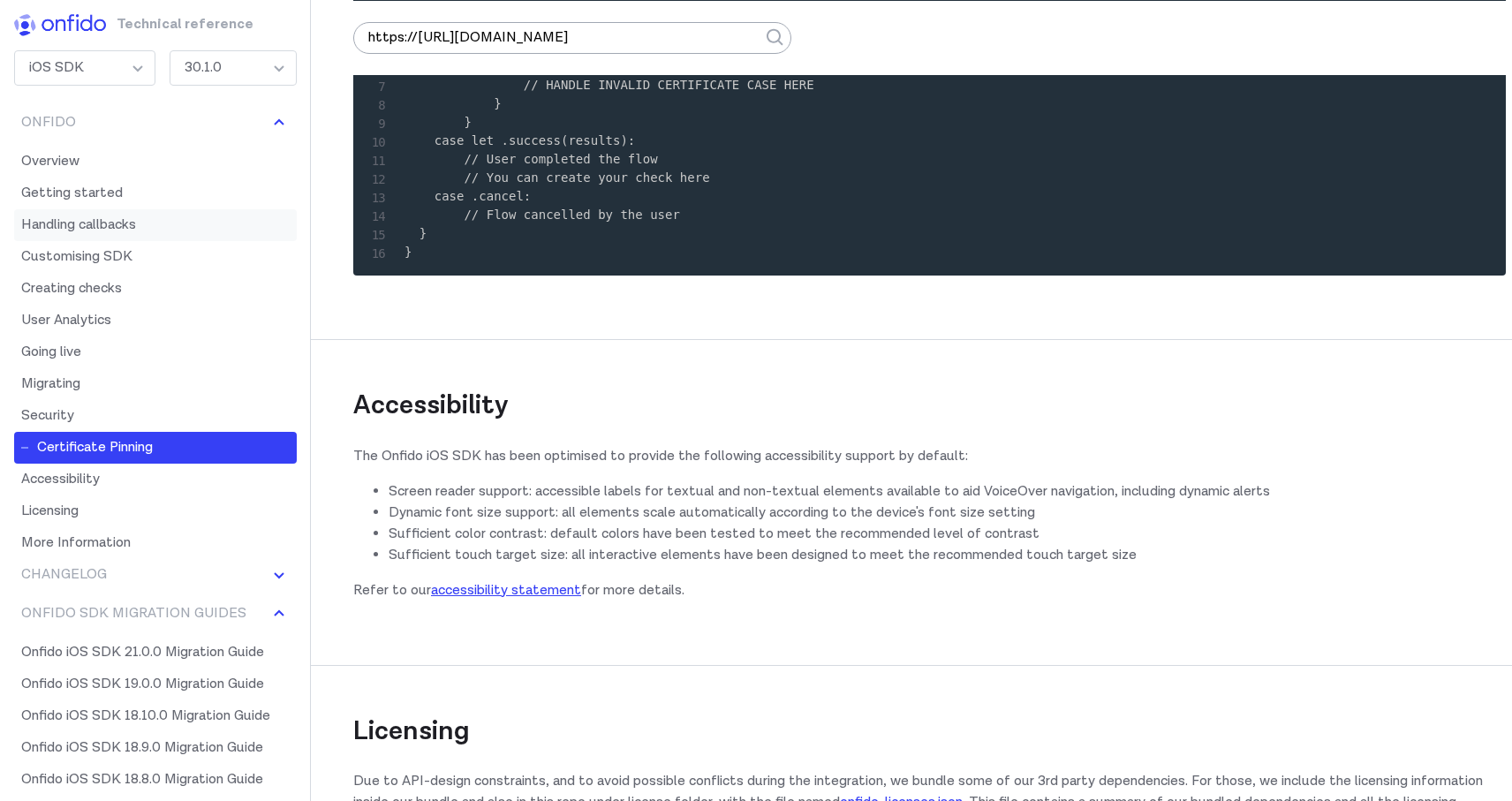
click at [78, 217] on link "Handling callbacks" at bounding box center [155, 226] width 283 height 32
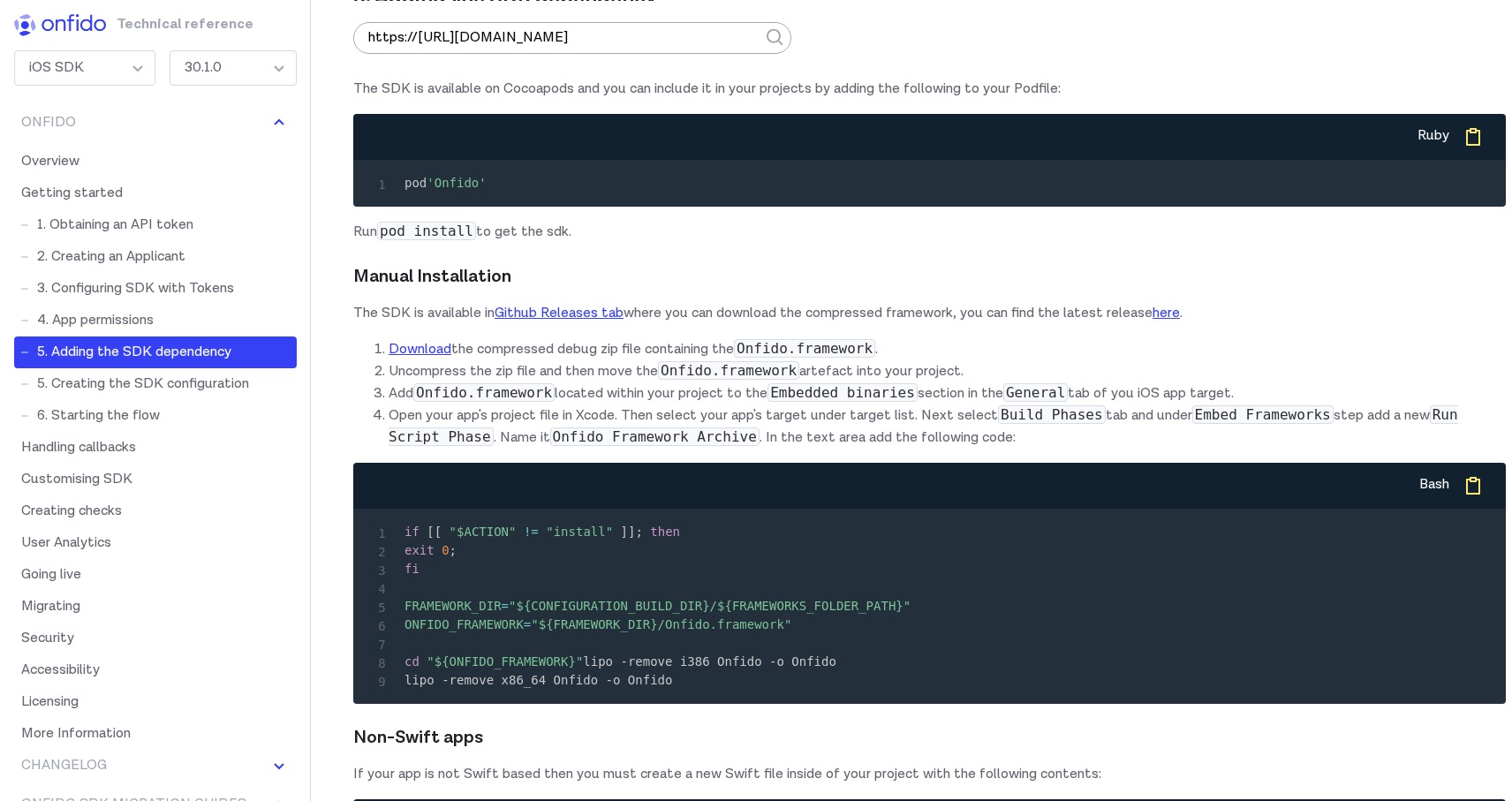
scroll to position [4512, 0]
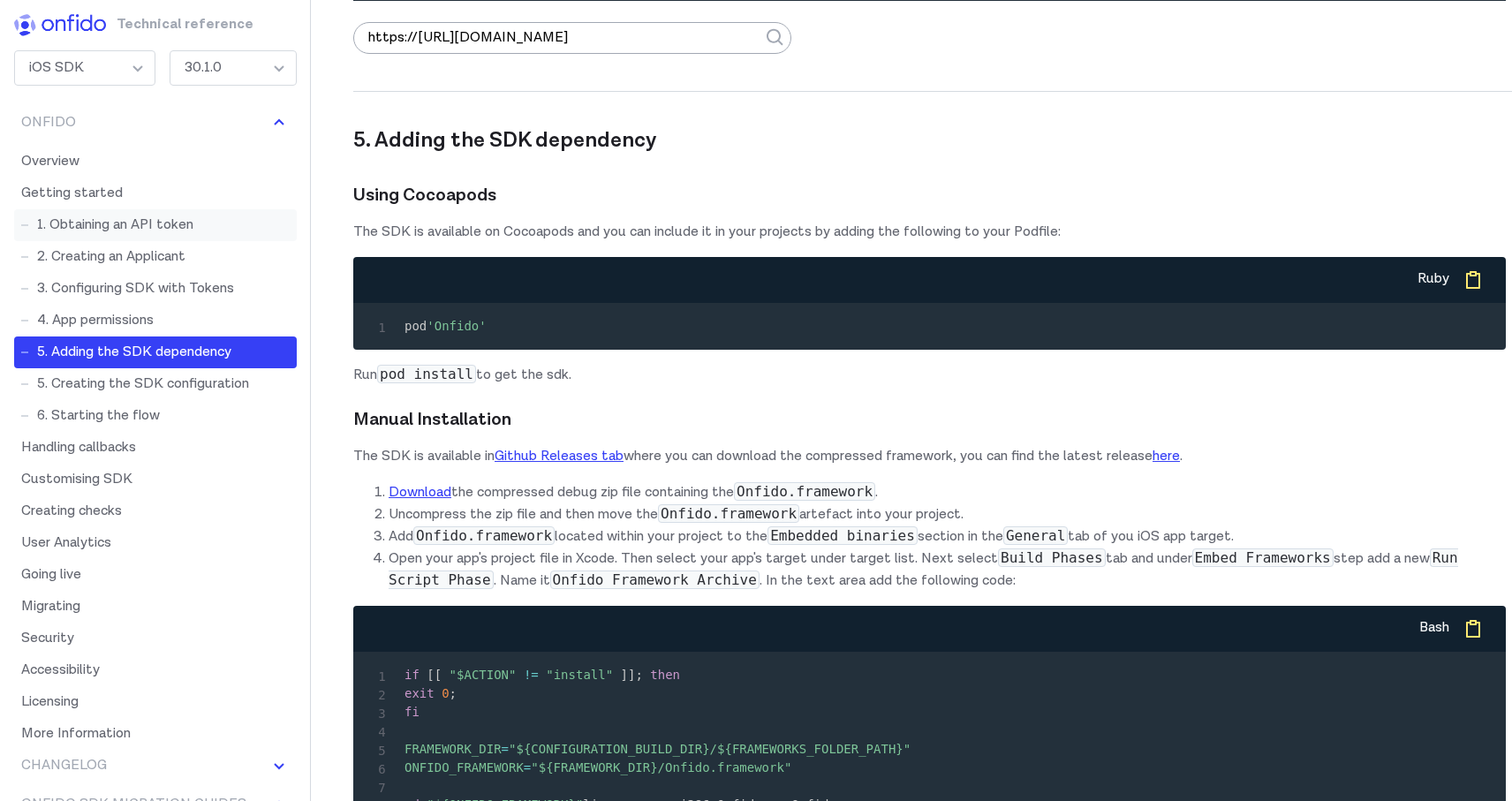
click at [156, 238] on link "1. Obtaining an API token" at bounding box center [155, 226] width 283 height 32
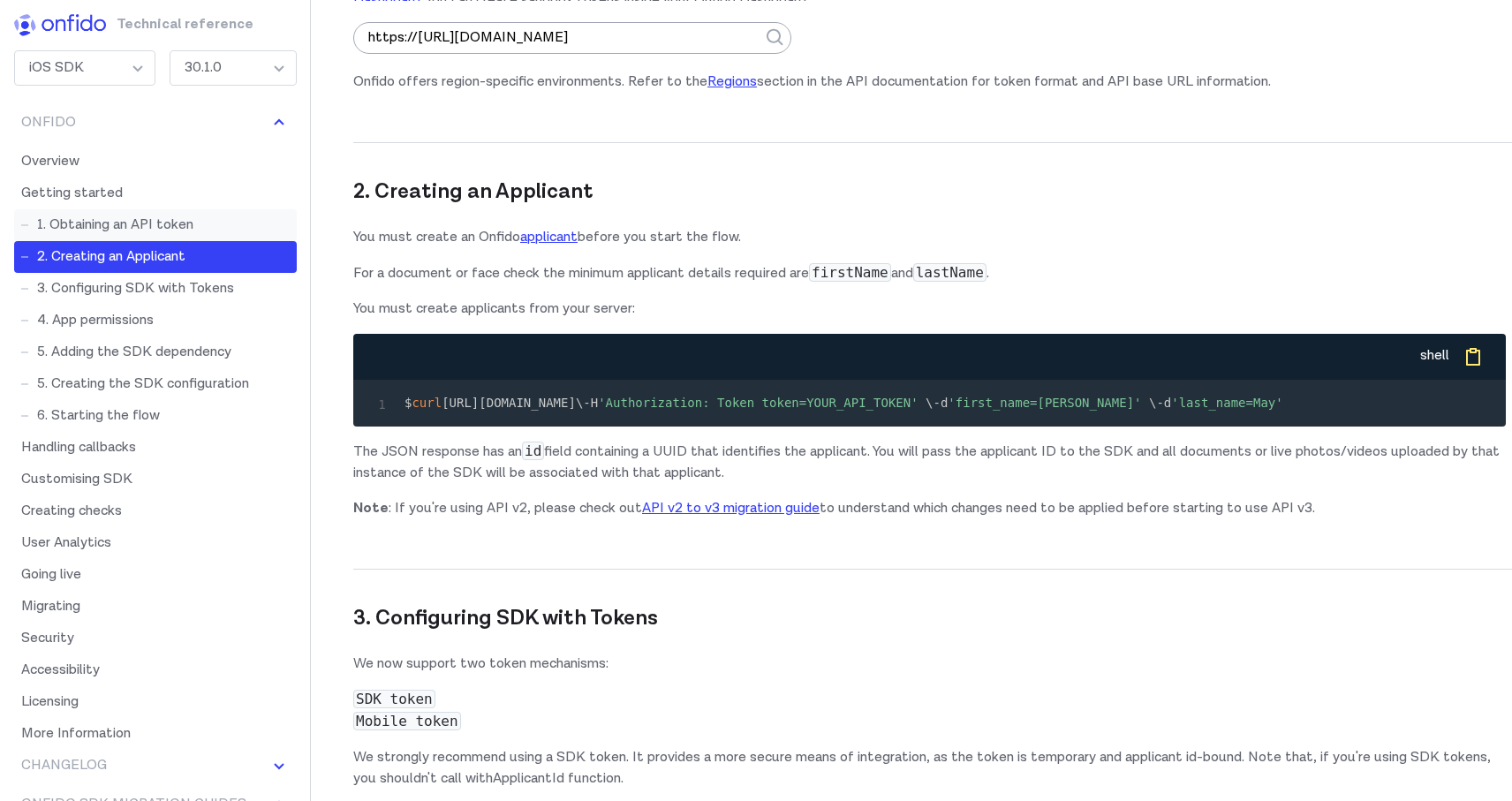
scroll to position [1628, 0]
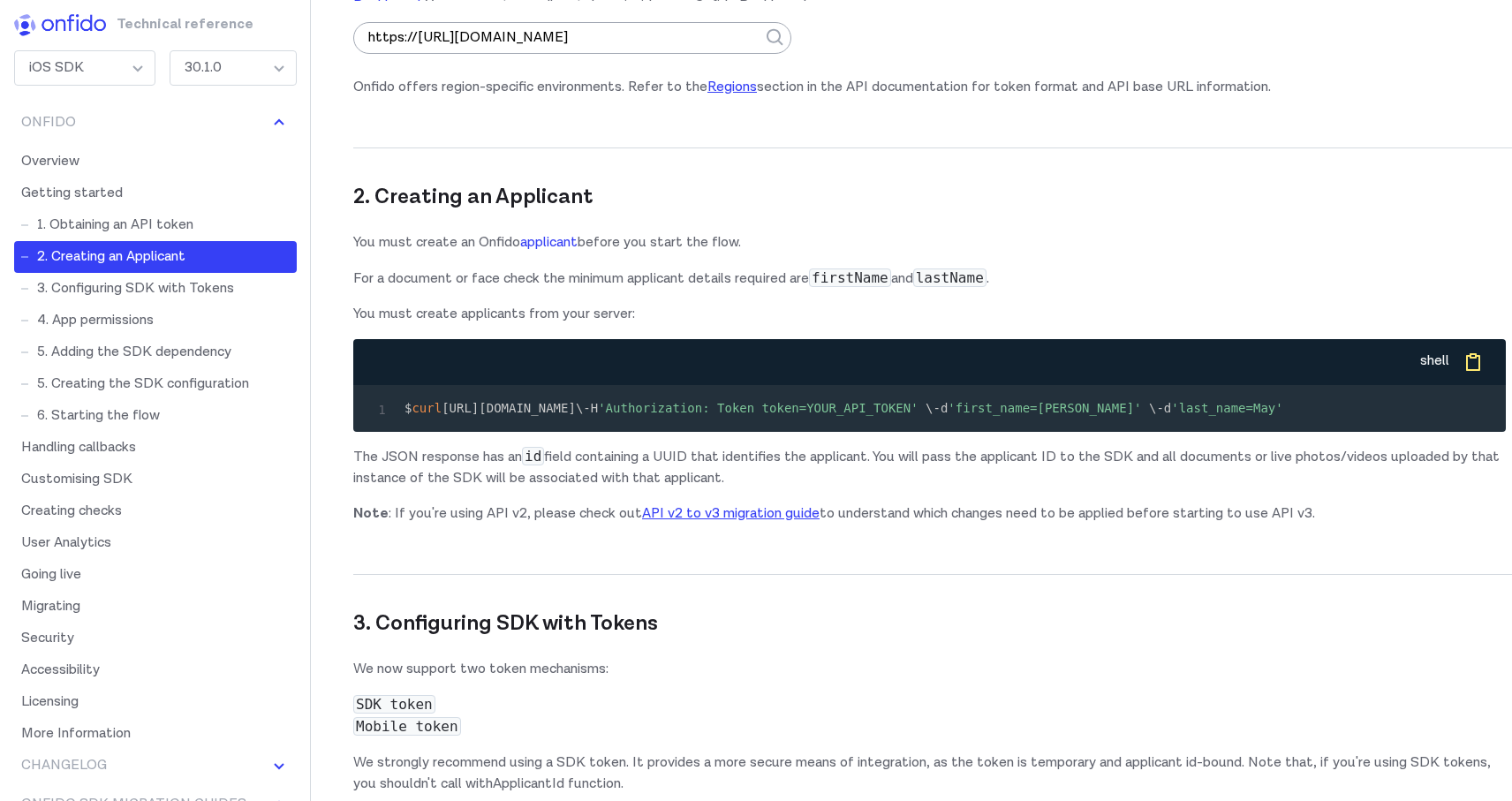
click at [577, 242] on link "applicant" at bounding box center [548, 242] width 57 height 19
